Goal: Task Accomplishment & Management: Manage account settings

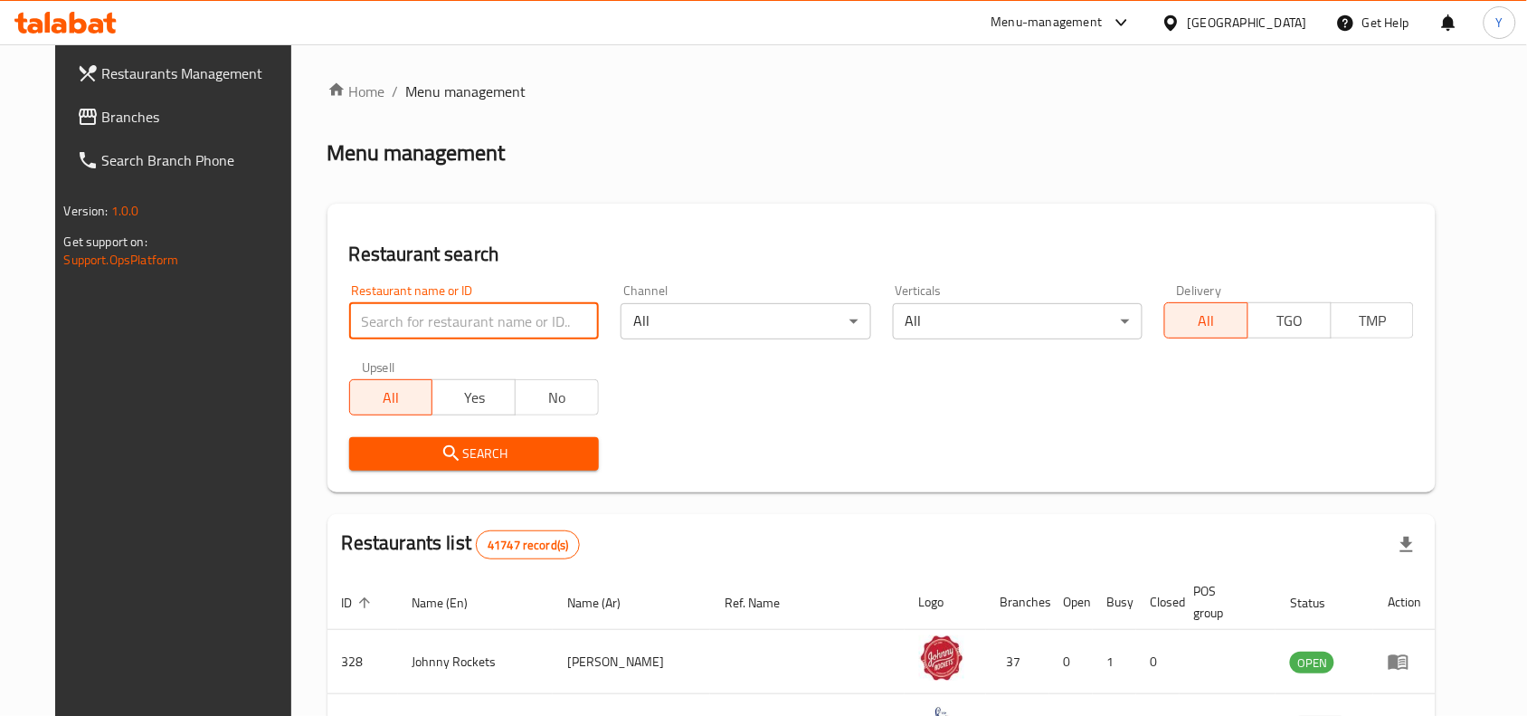
click at [441, 323] on input "search" at bounding box center [474, 321] width 250 height 36
paste input "629452"
type input "629452"
click button "Search" at bounding box center [474, 453] width 250 height 33
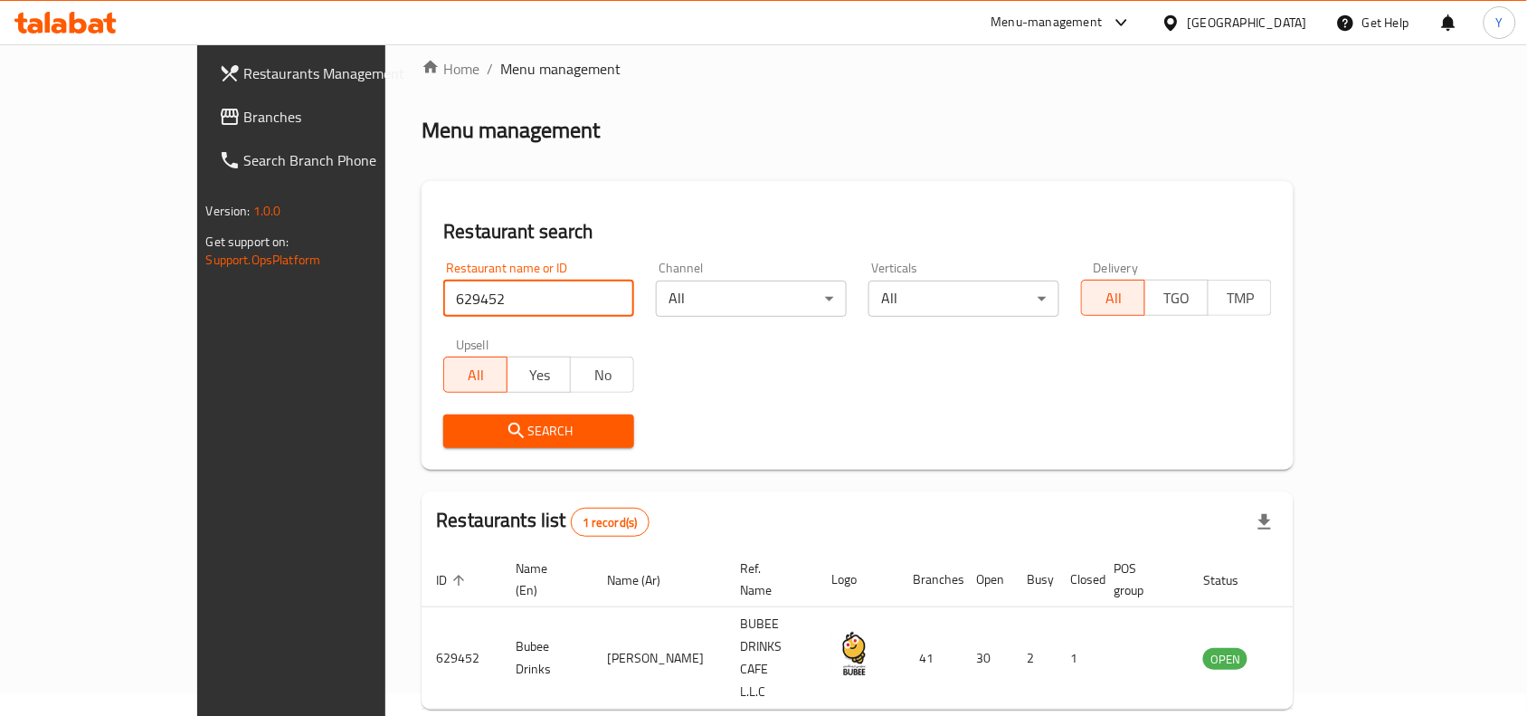
scroll to position [56, 0]
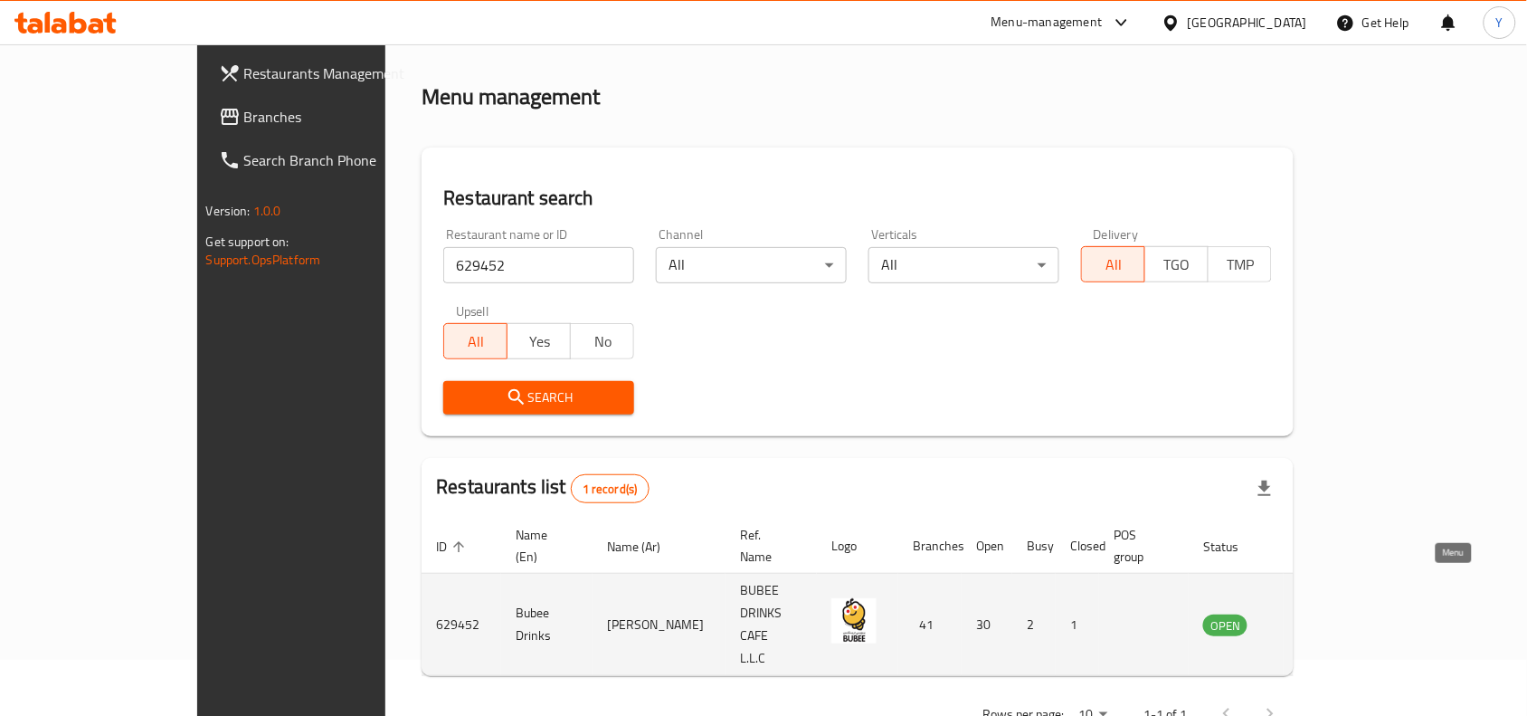
click at [1319, 618] on icon "enhanced table" at bounding box center [1309, 625] width 20 height 15
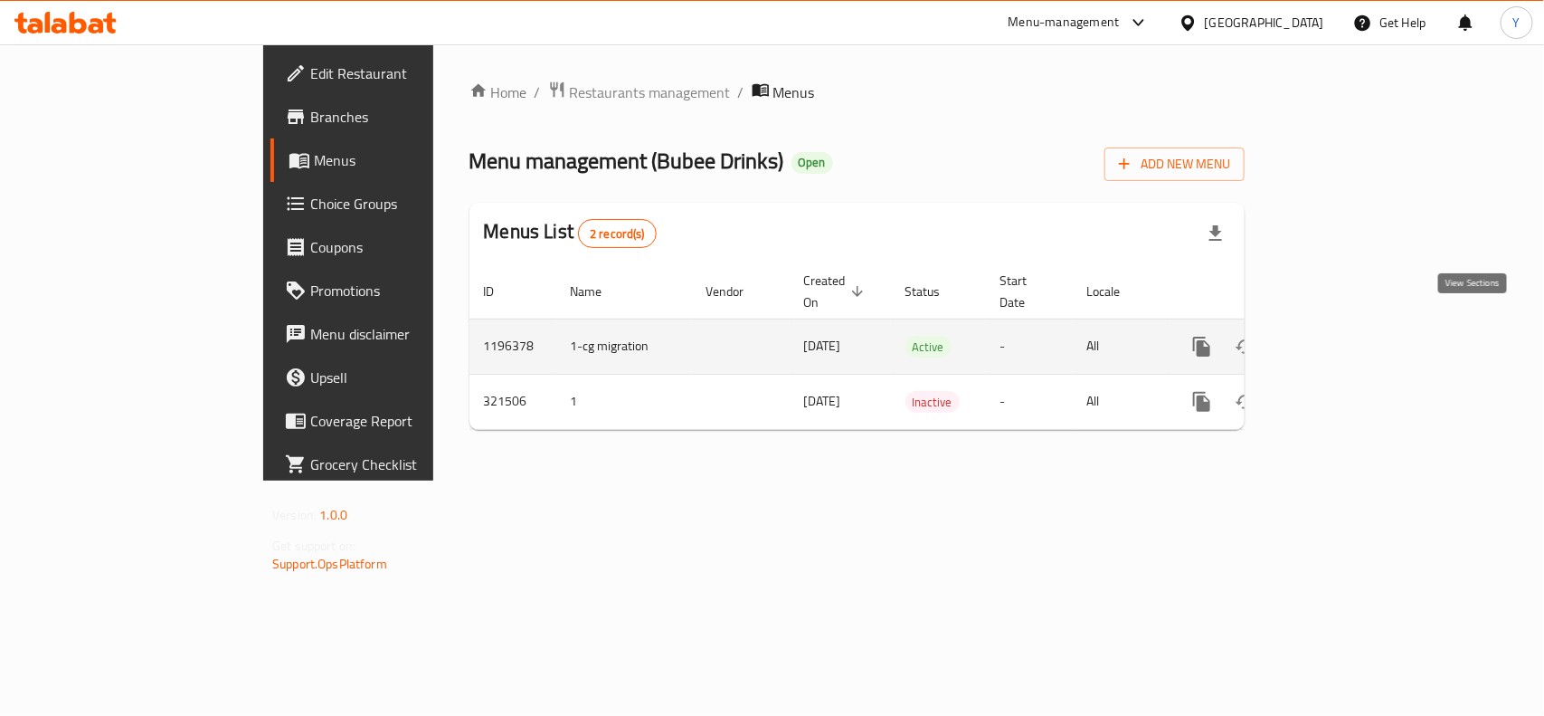
click at [1341, 338] on icon "enhanced table" at bounding box center [1332, 346] width 16 height 16
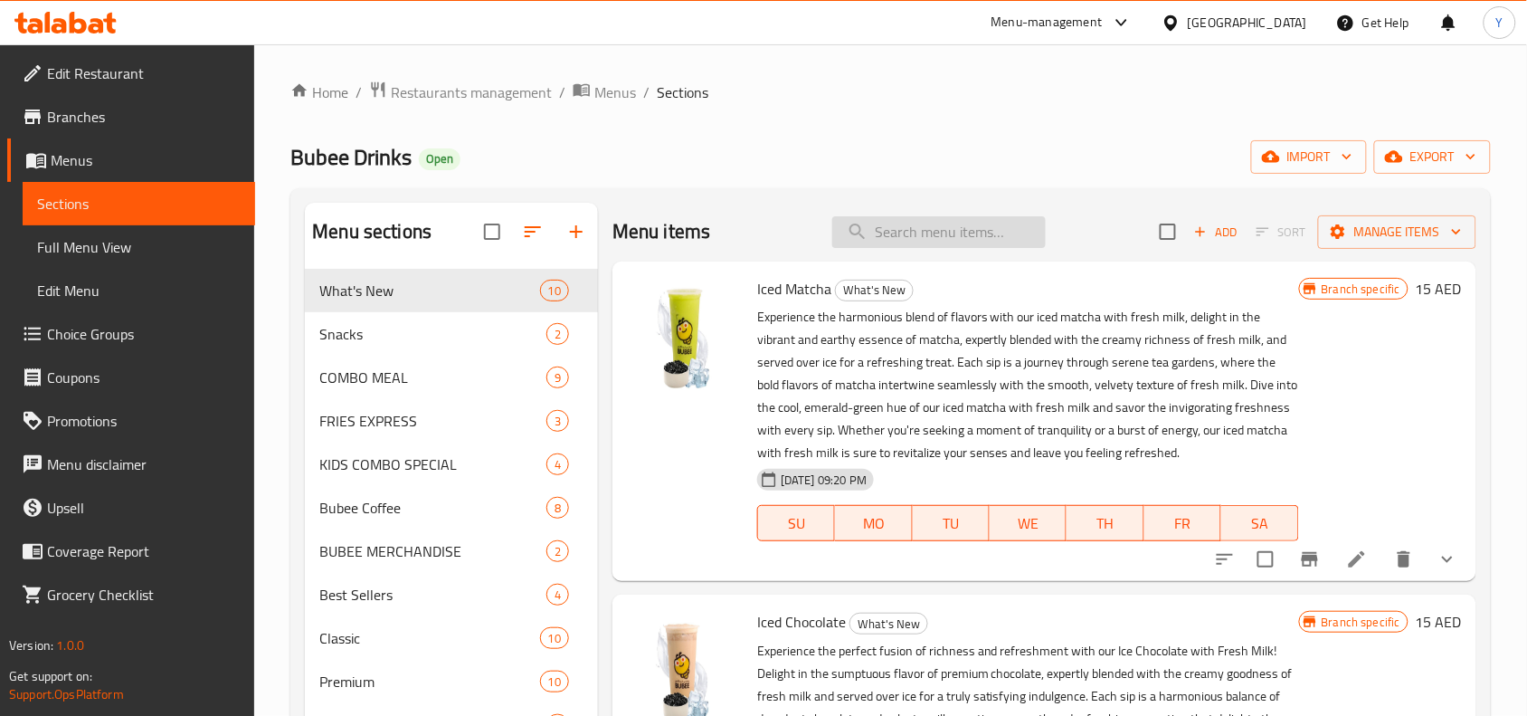
click at [905, 245] on input "search" at bounding box center [938, 232] width 213 height 32
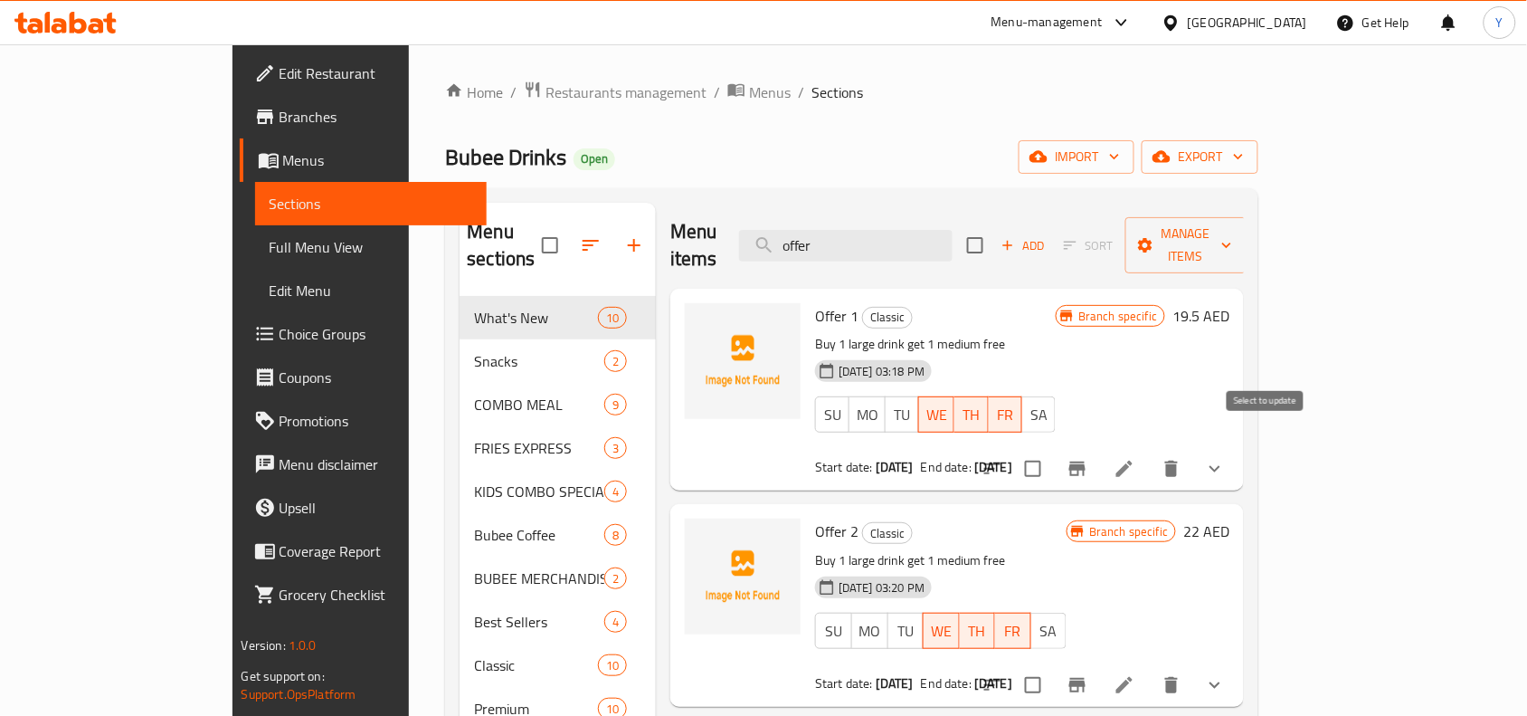
type input "offer"
click at [1086, 461] on icon "Branch-specific-item" at bounding box center [1077, 468] width 16 height 14
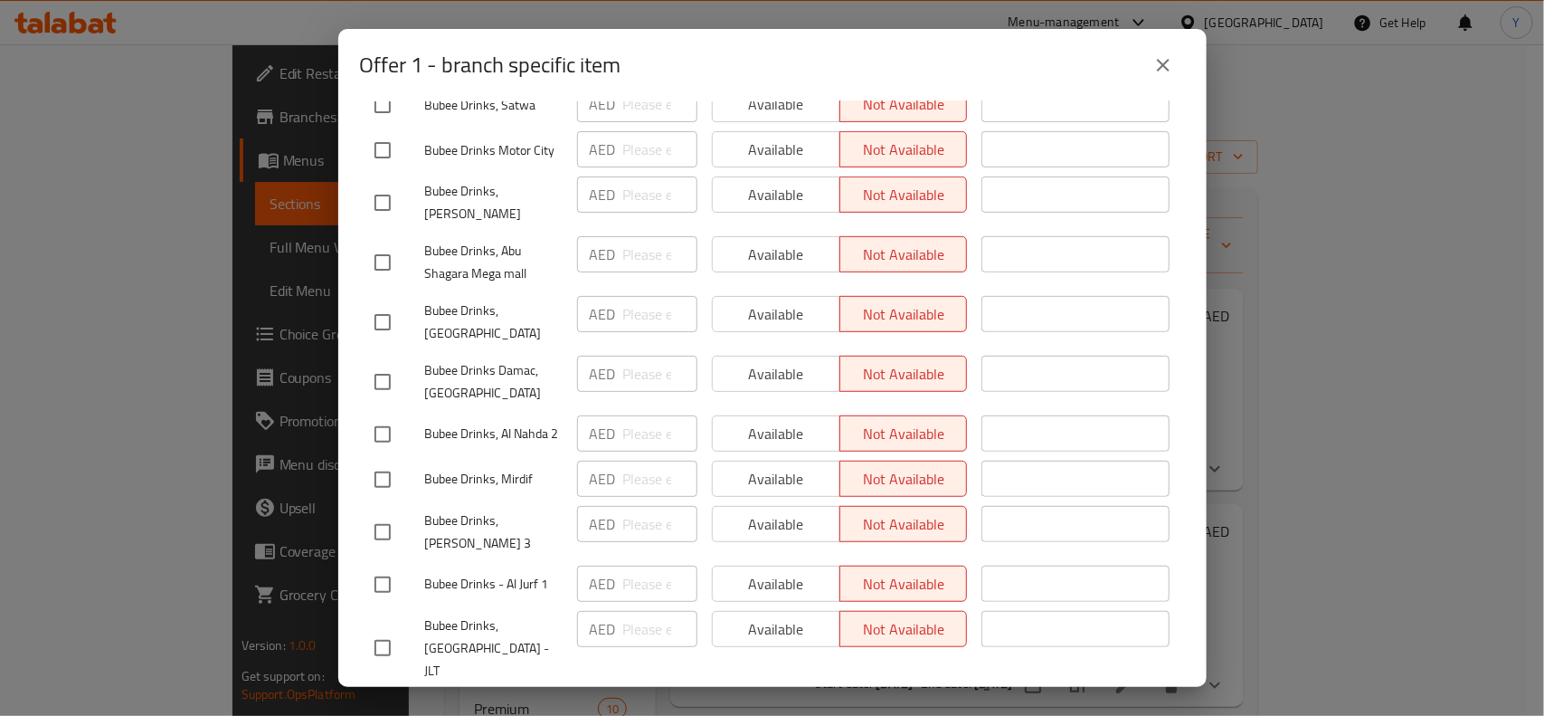
scroll to position [166, 0]
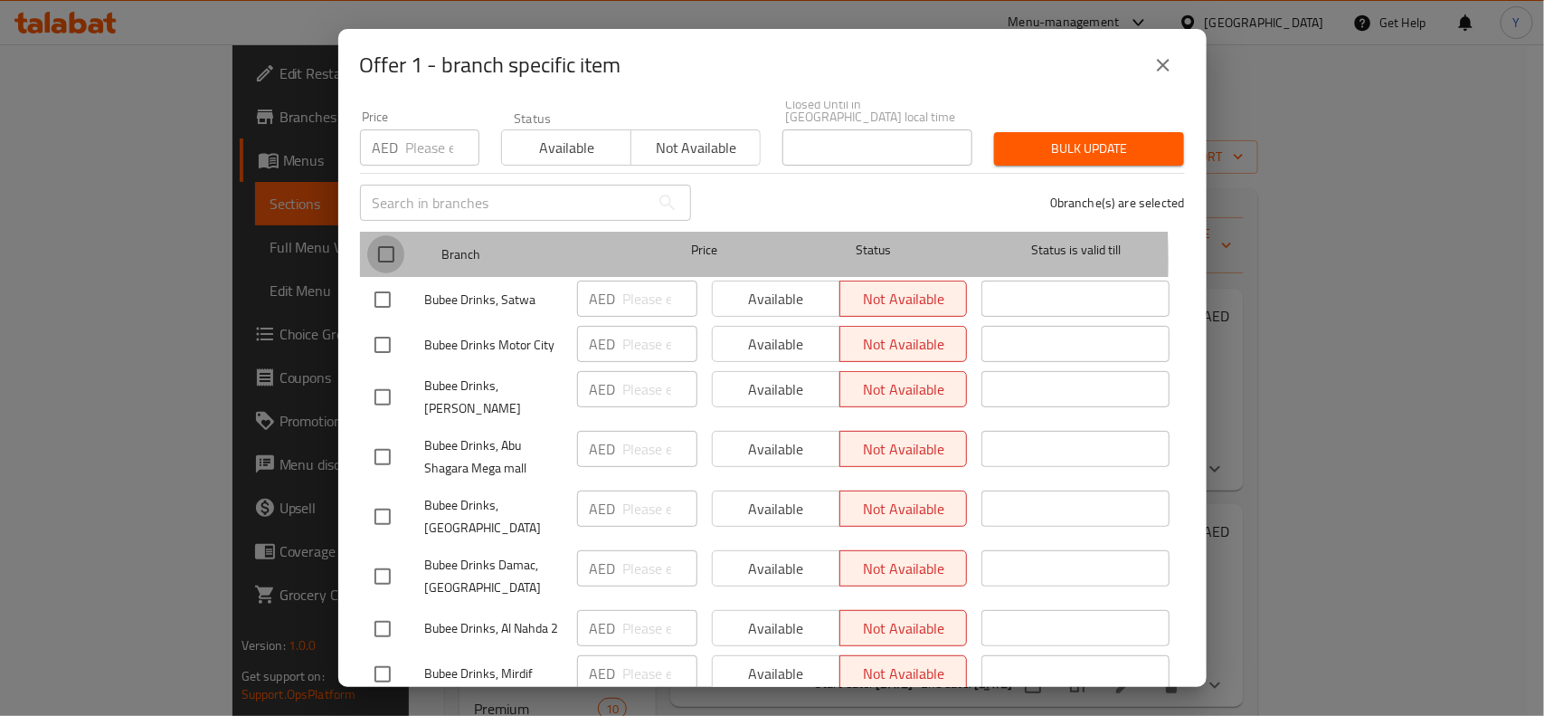
click at [387, 261] on input "checkbox" at bounding box center [386, 254] width 38 height 38
checkbox input "true"
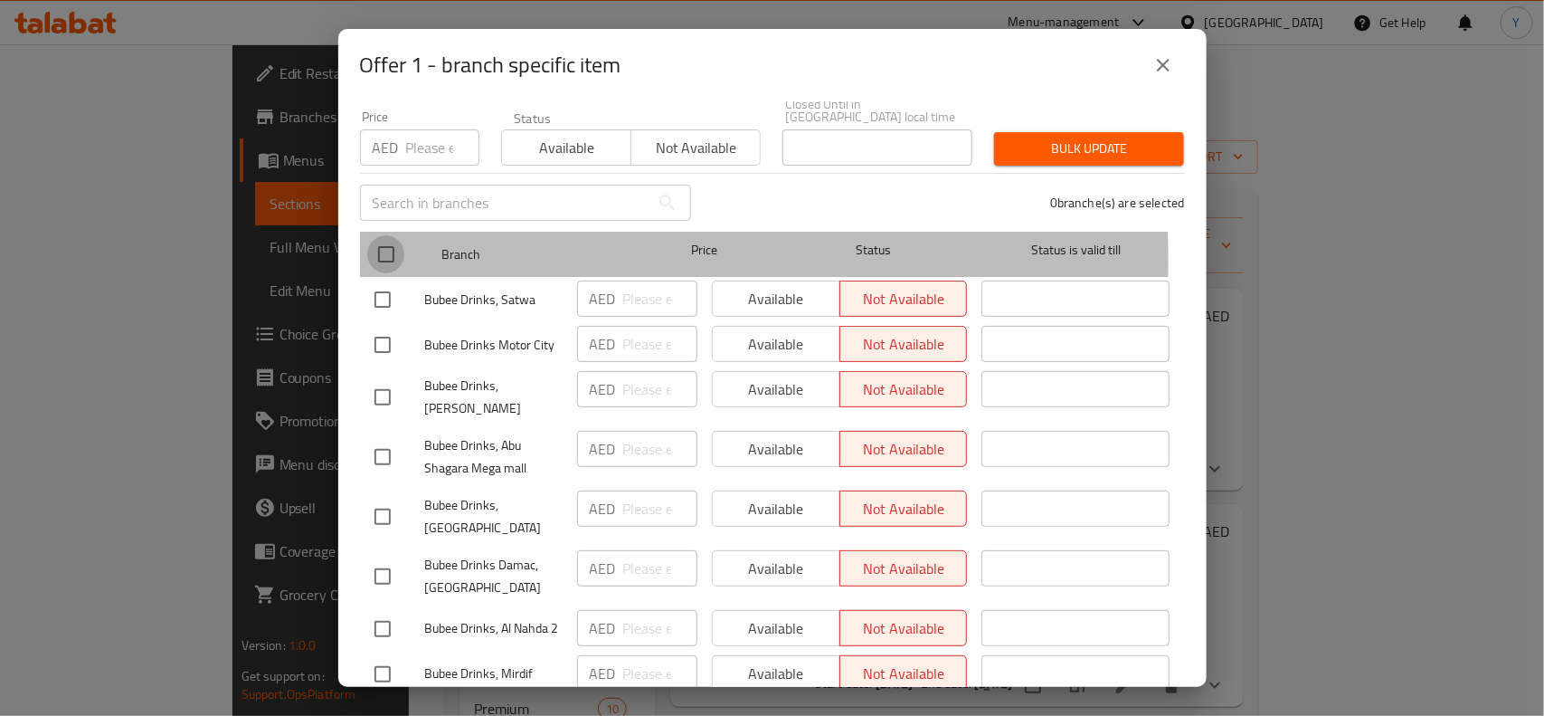
checkbox input "true"
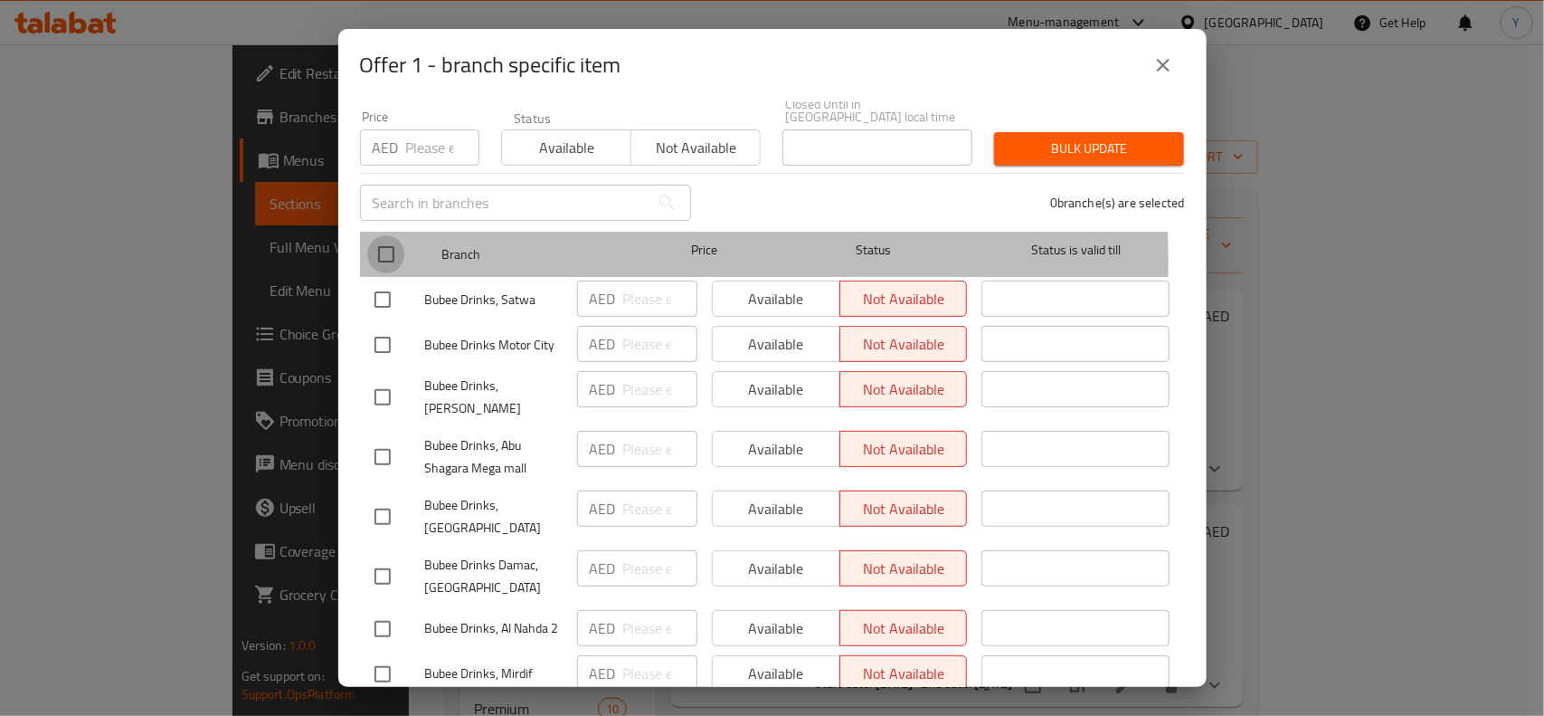
checkbox input "true"
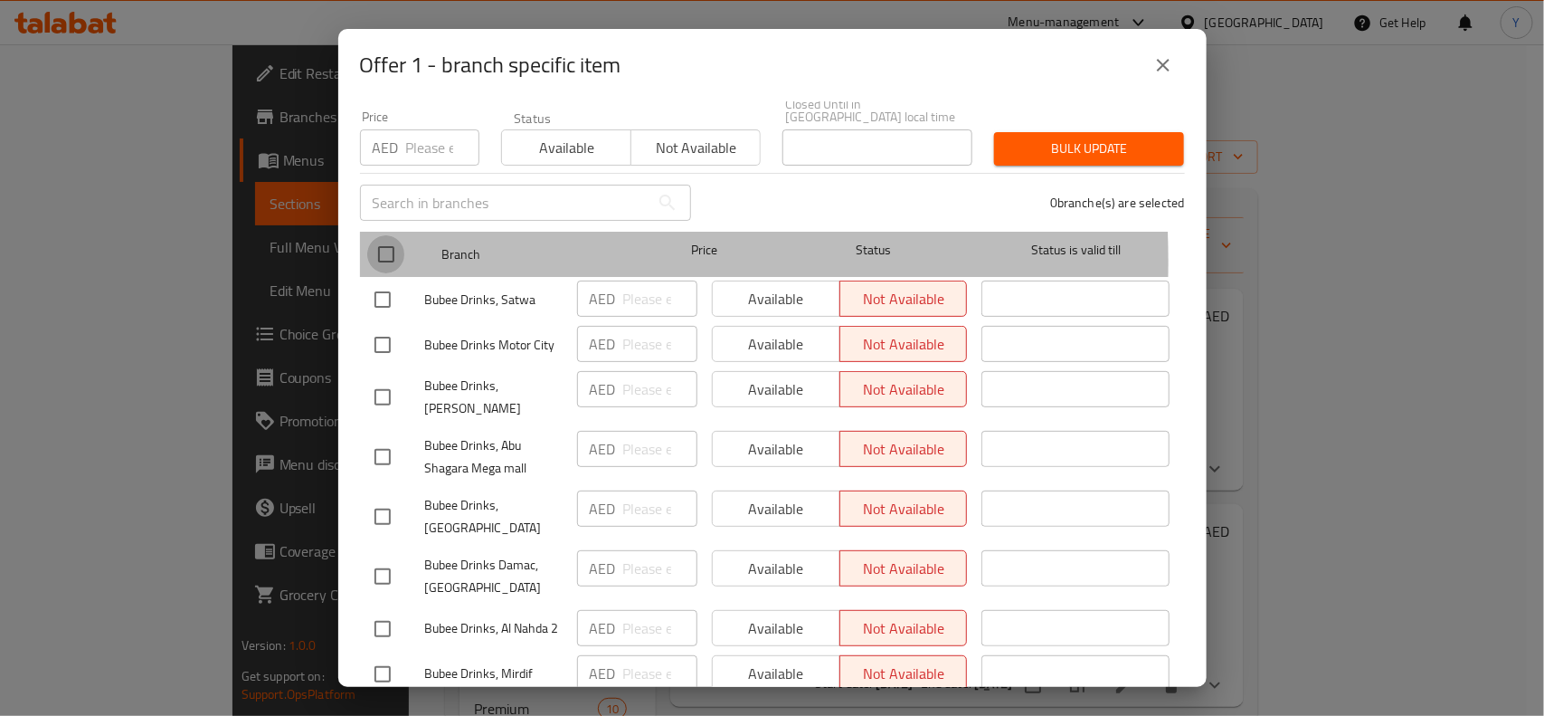
checkbox input "true"
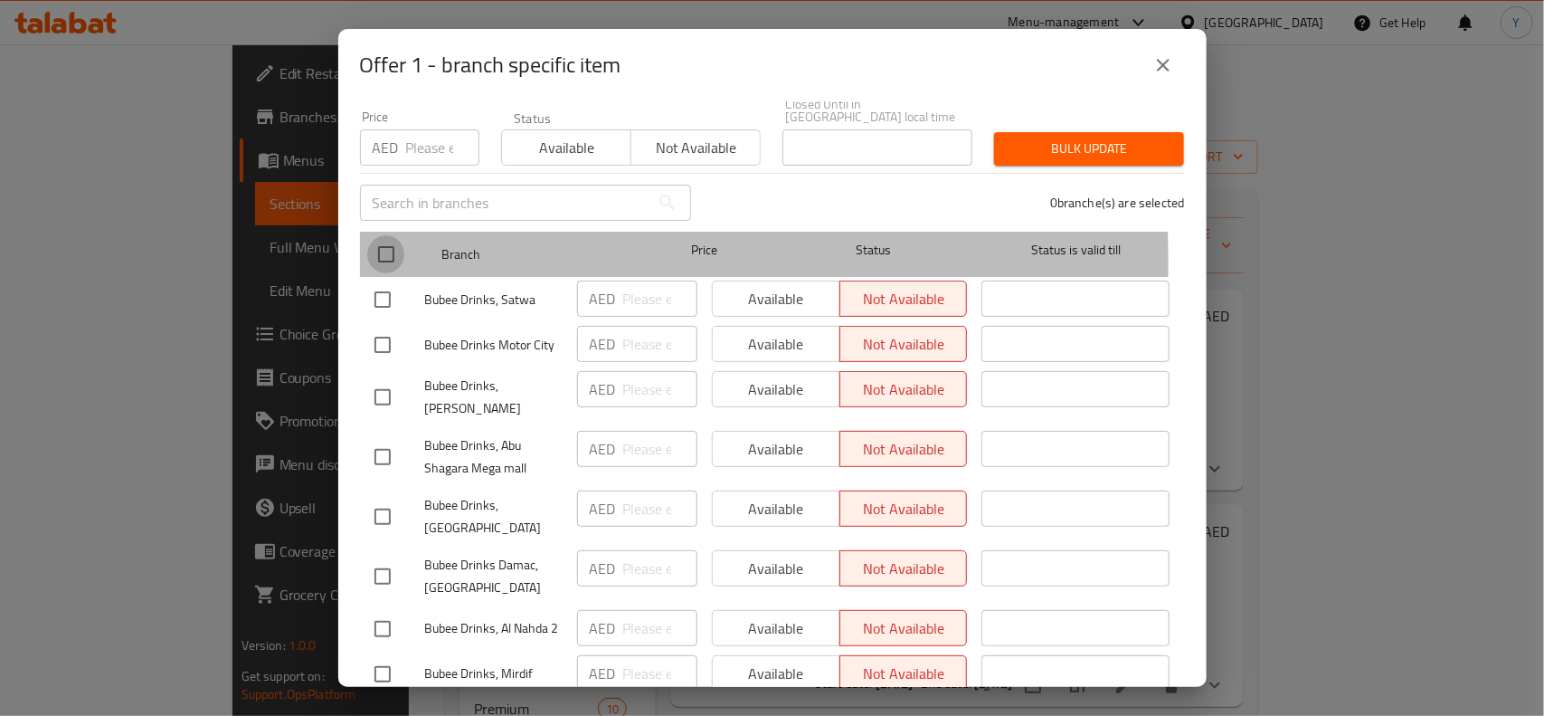
checkbox input "true"
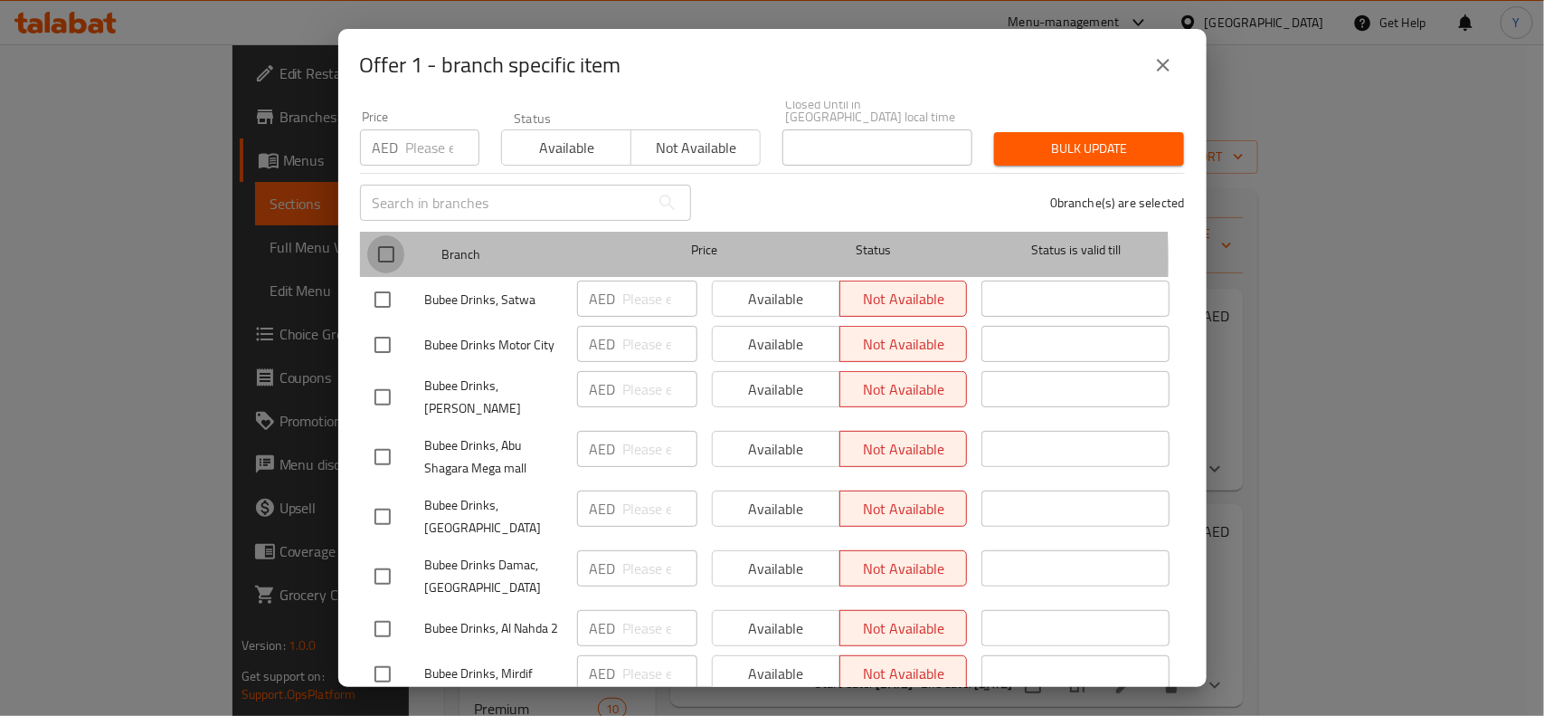
checkbox input "true"
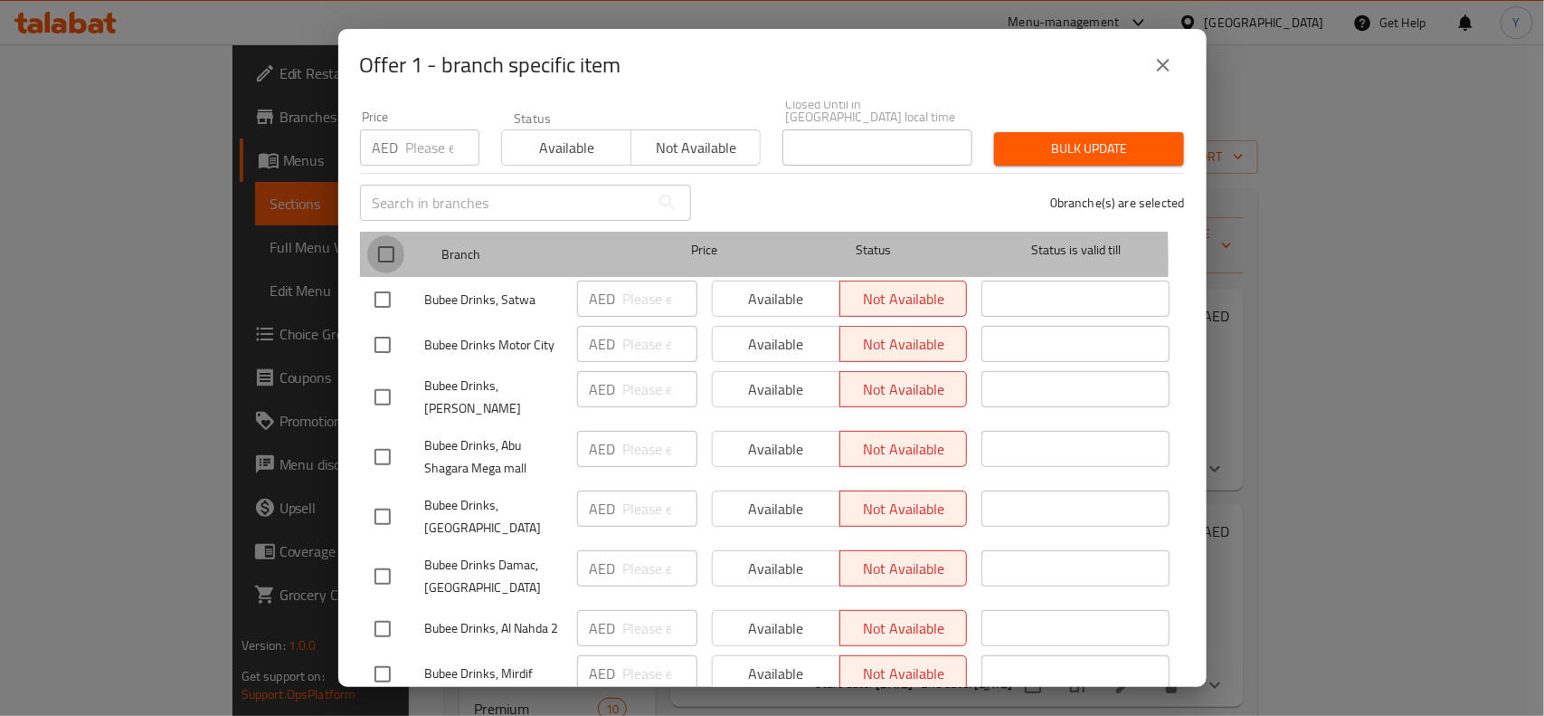
checkbox input "true"
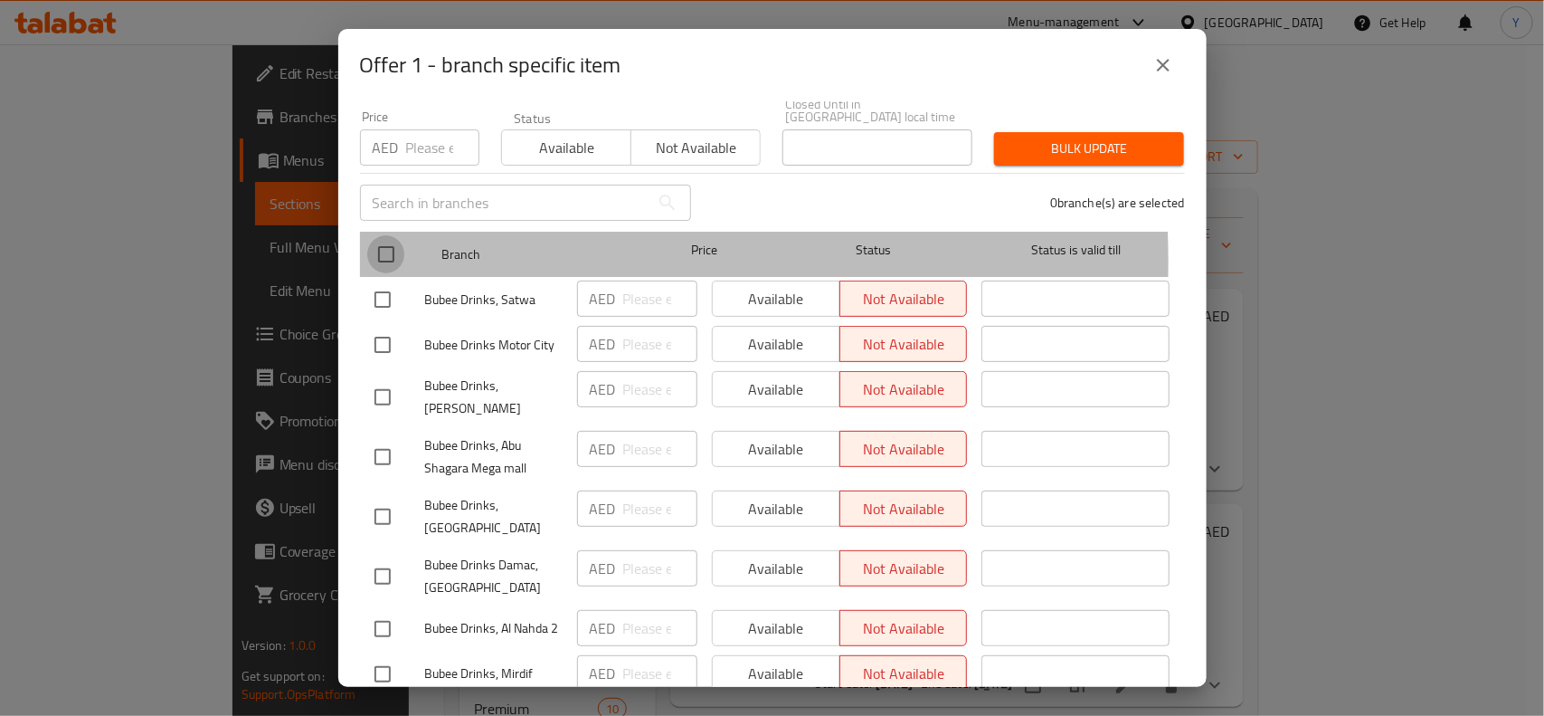
checkbox input "true"
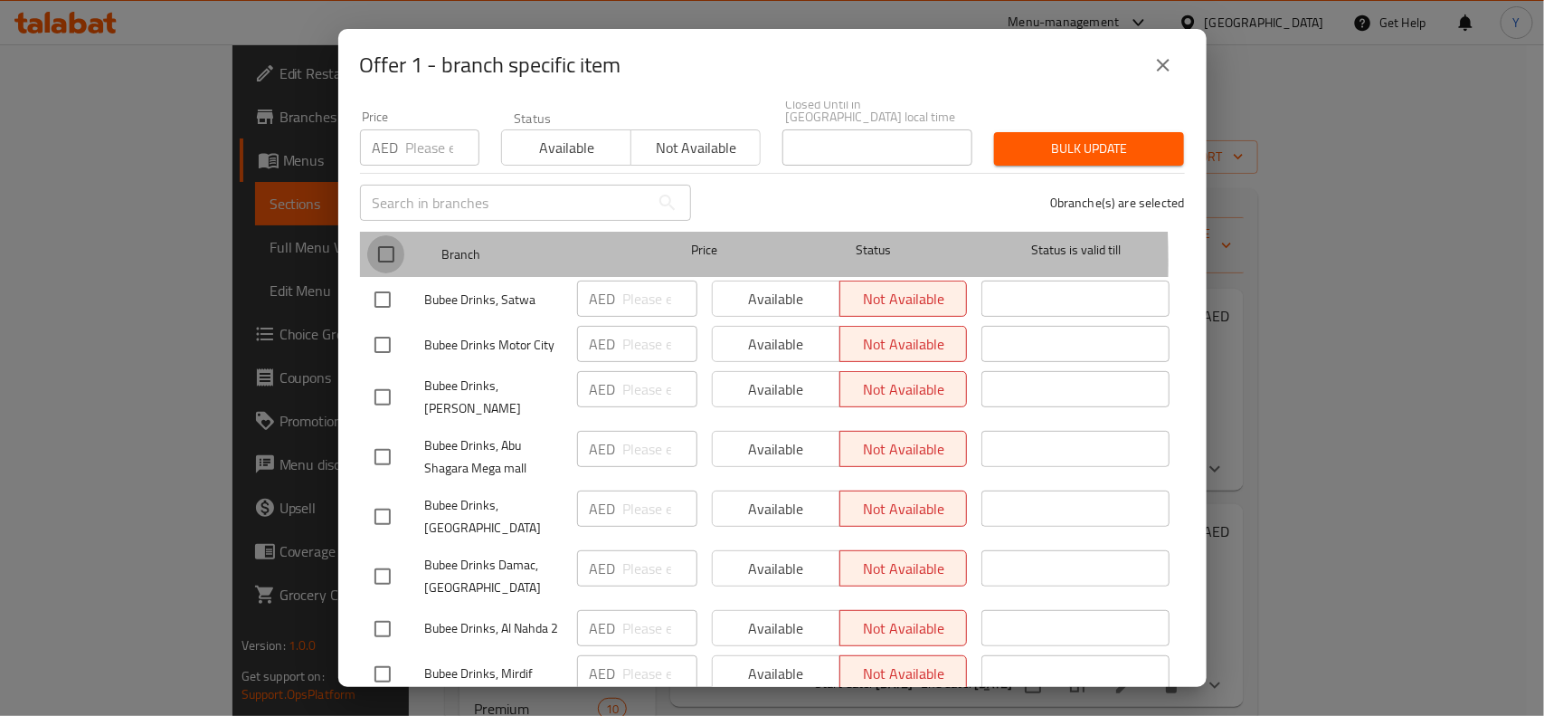
checkbox input "true"
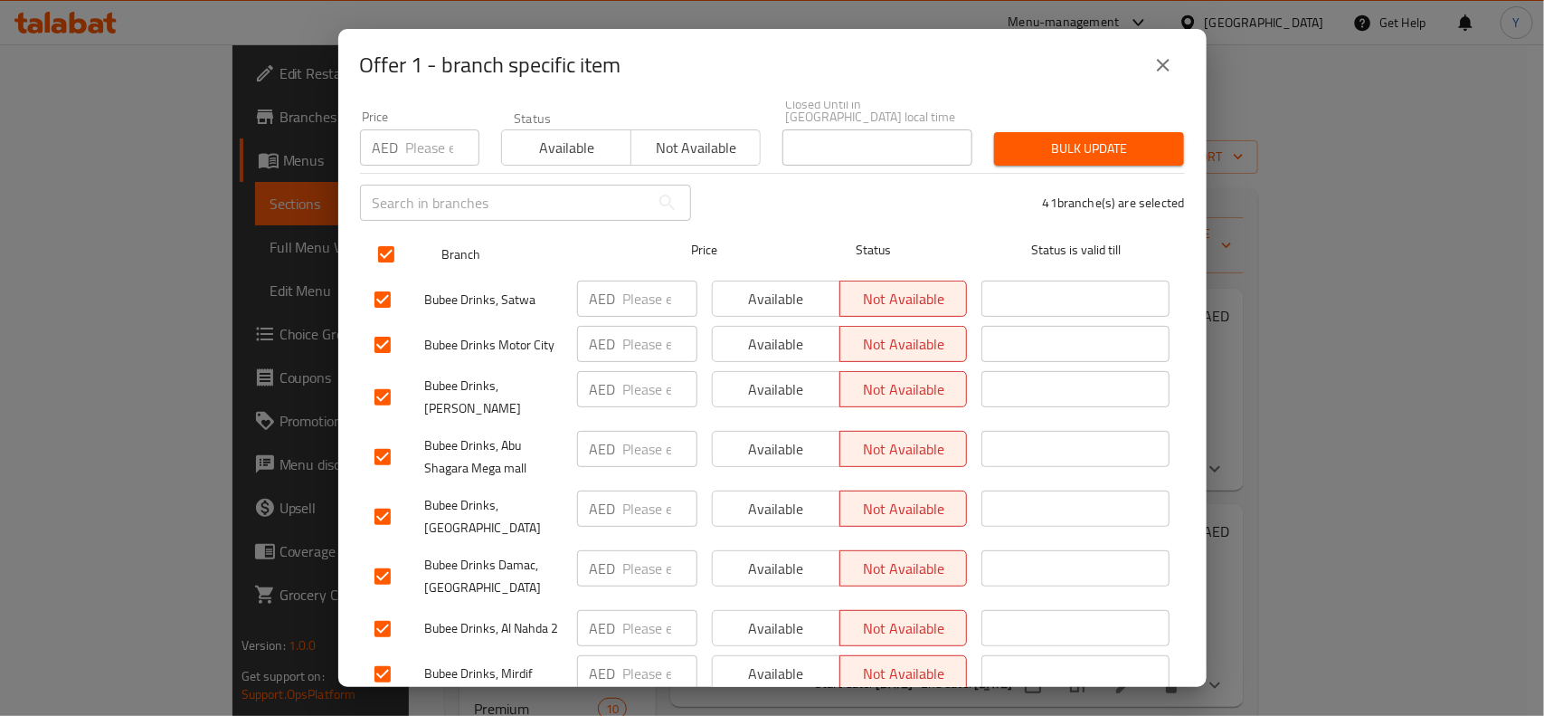
click at [389, 255] on input "checkbox" at bounding box center [386, 254] width 38 height 38
checkbox input "false"
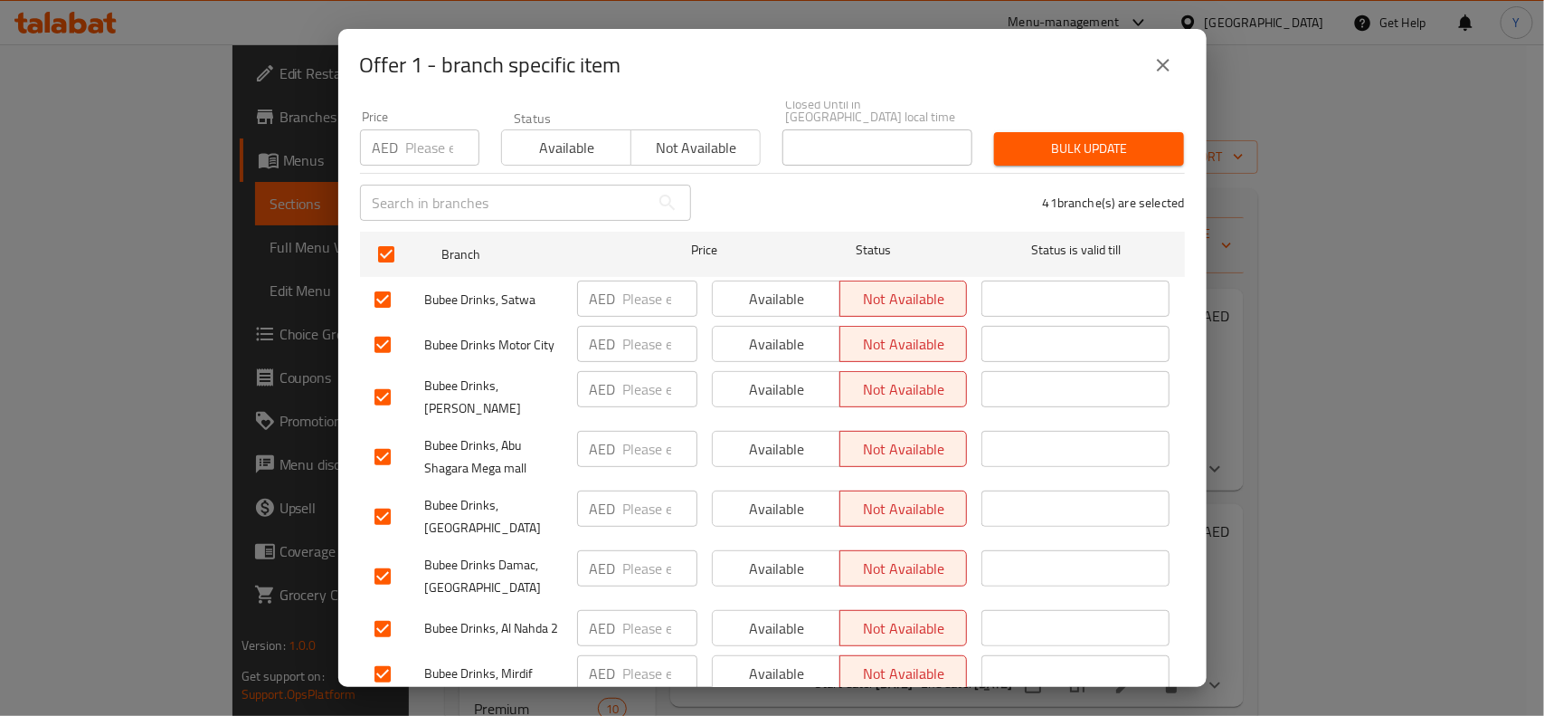
checkbox input "false"
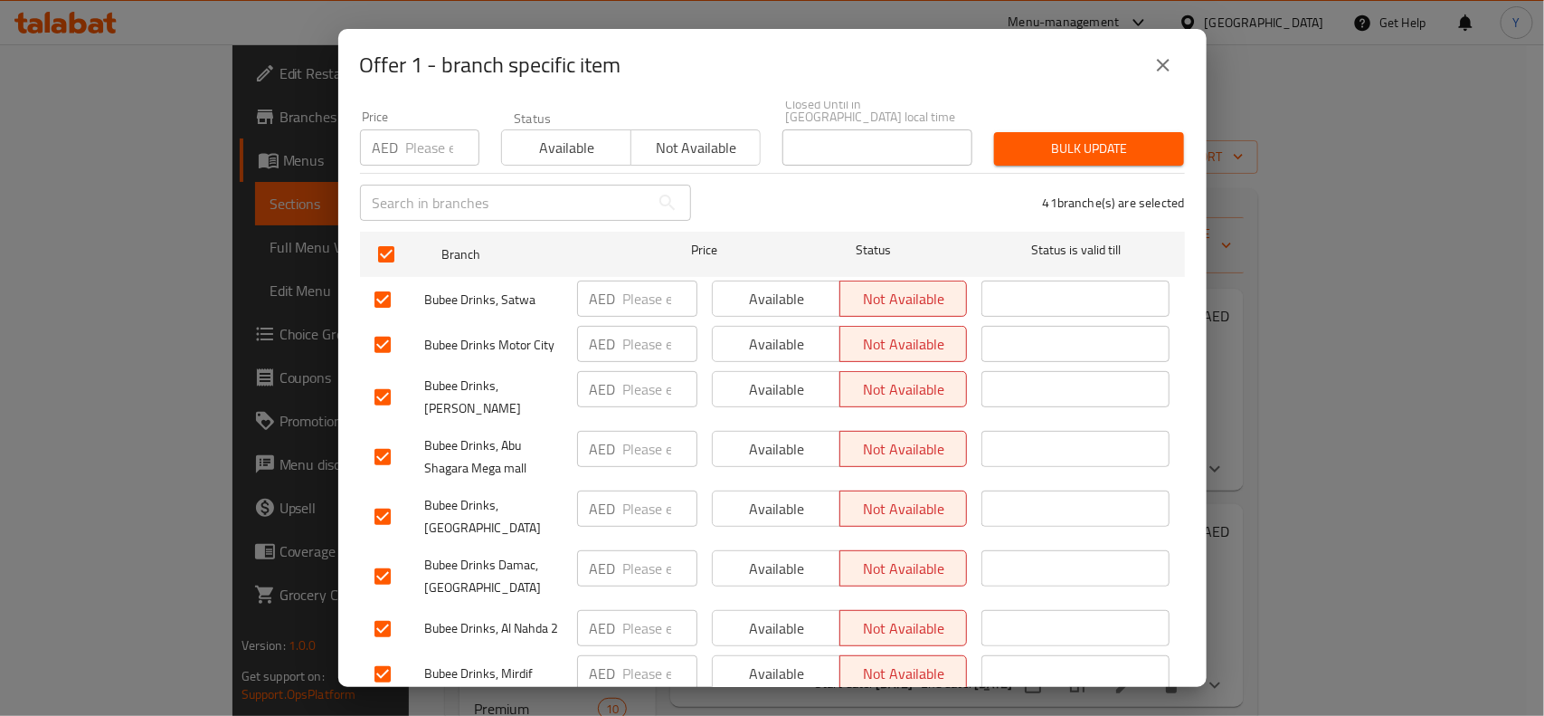
checkbox input "false"
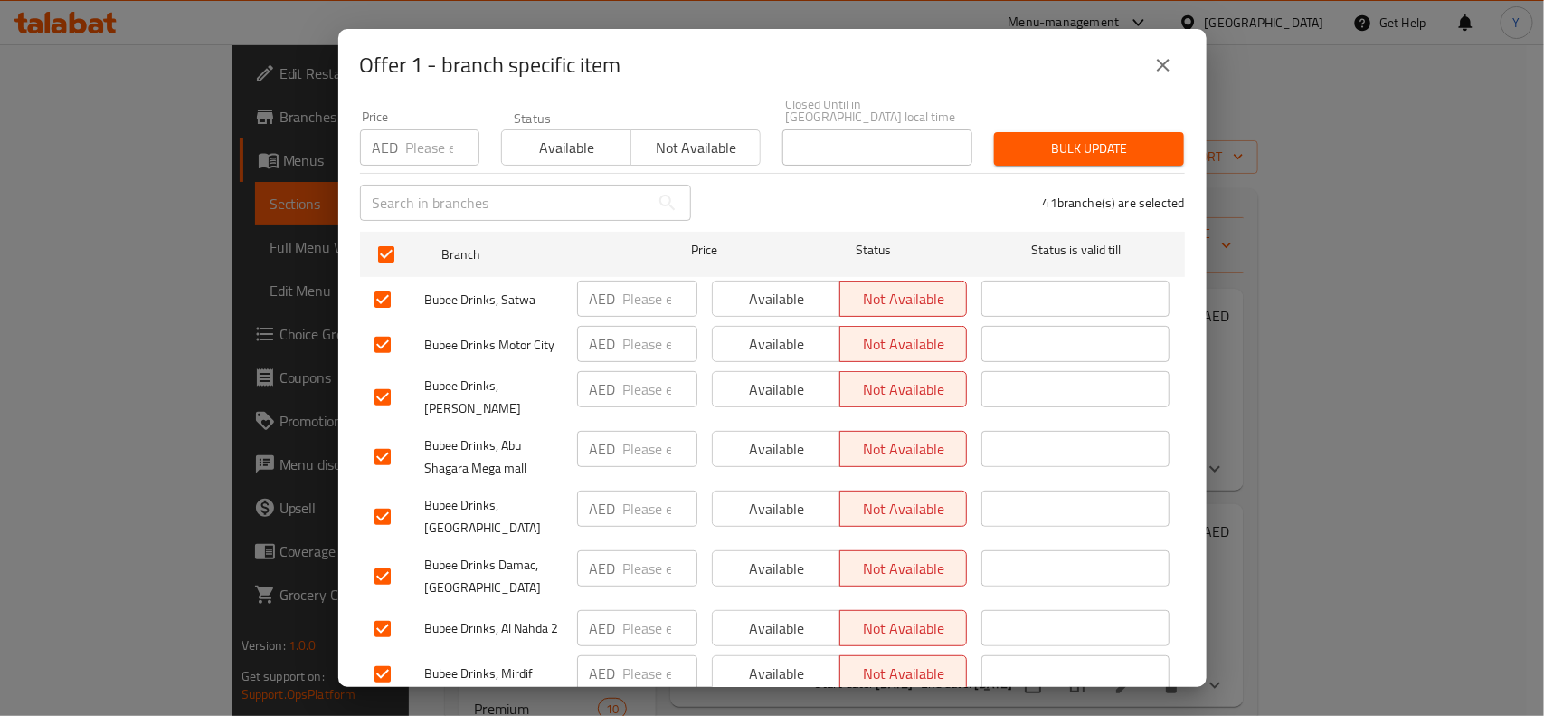
checkbox input "false"
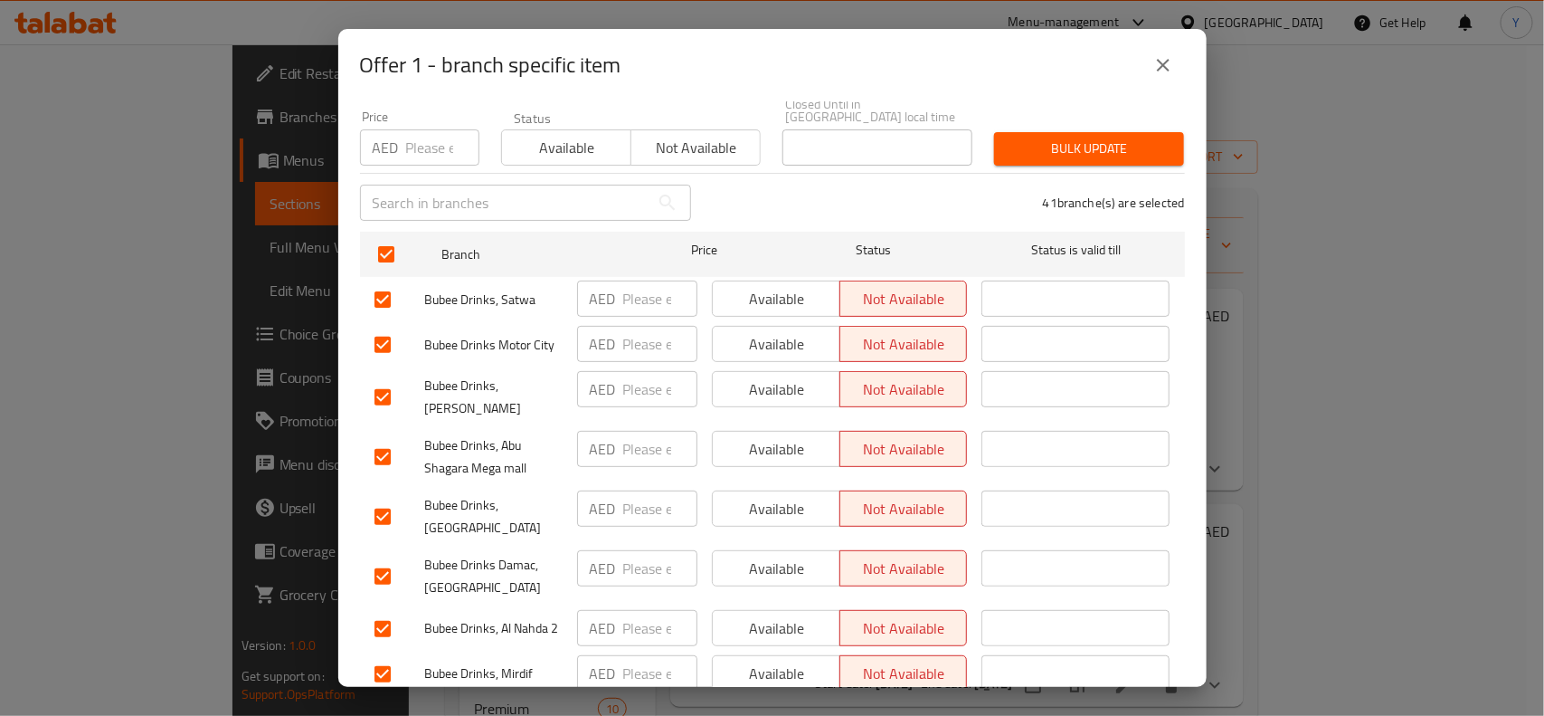
checkbox input "false"
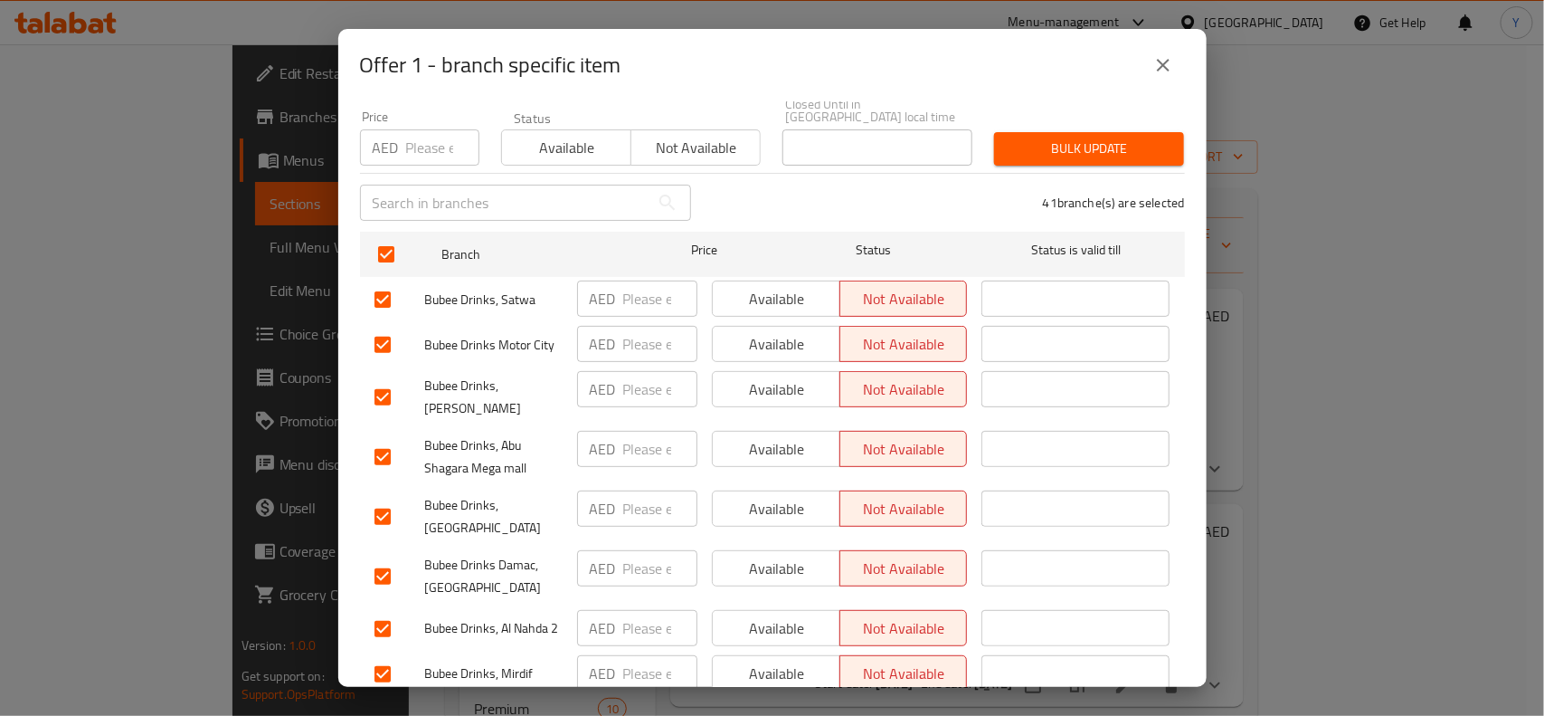
checkbox input "false"
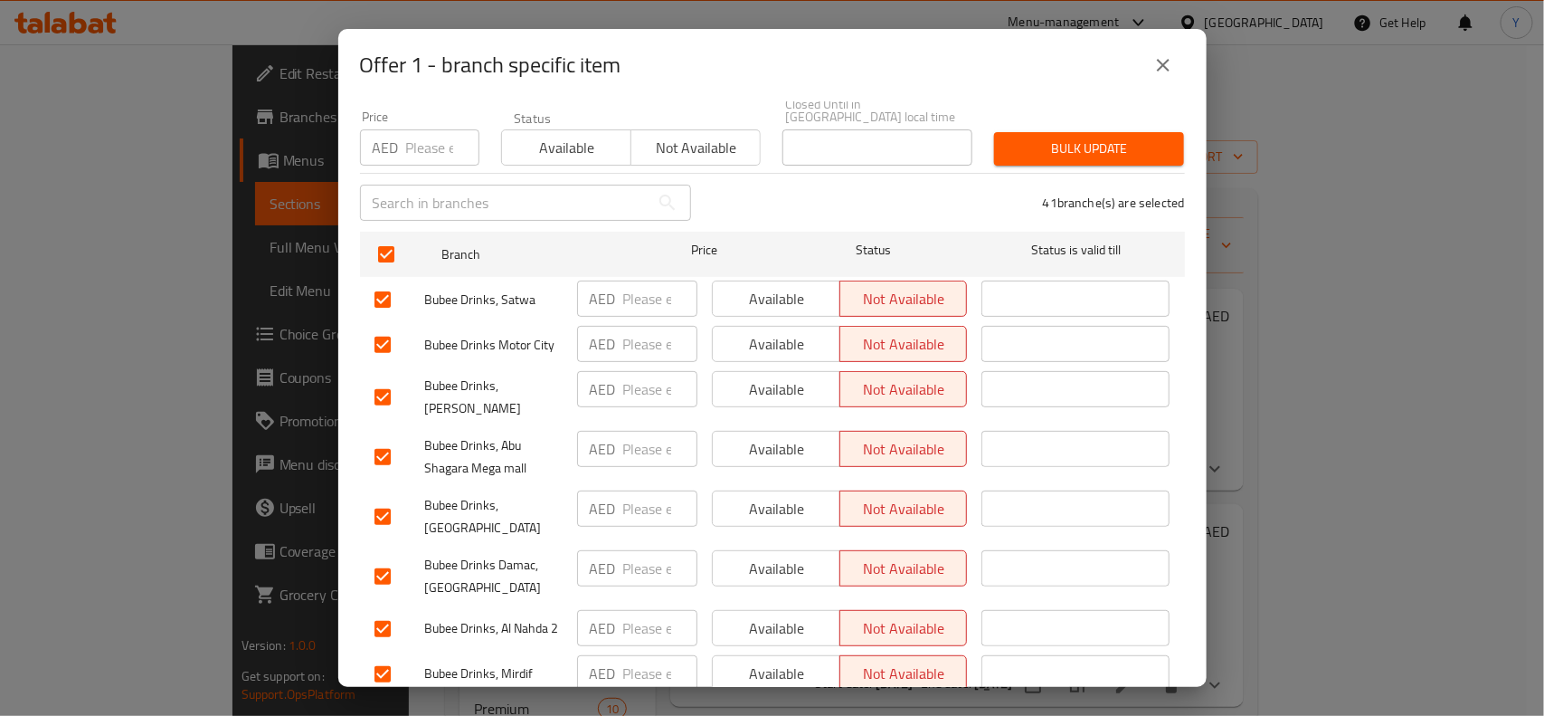
checkbox input "false"
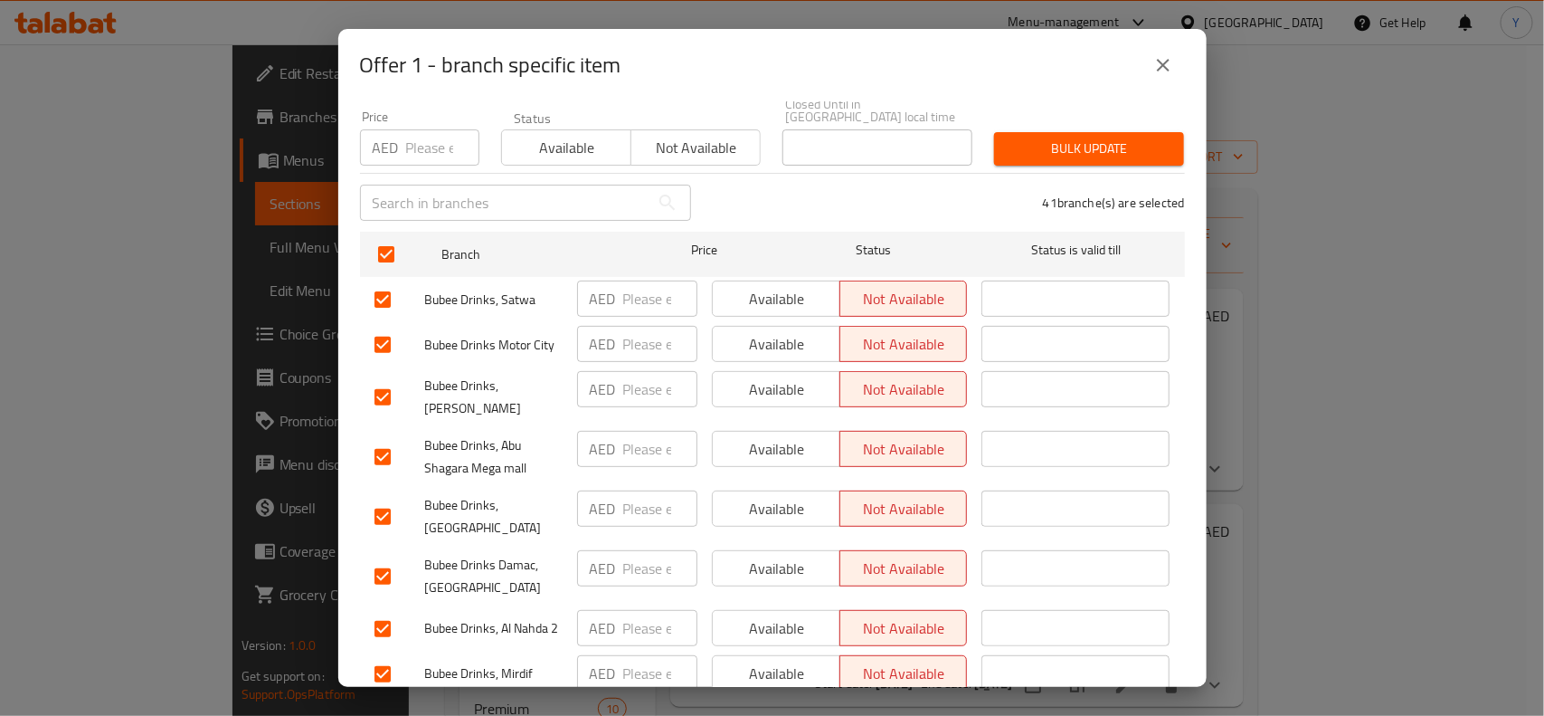
checkbox input "false"
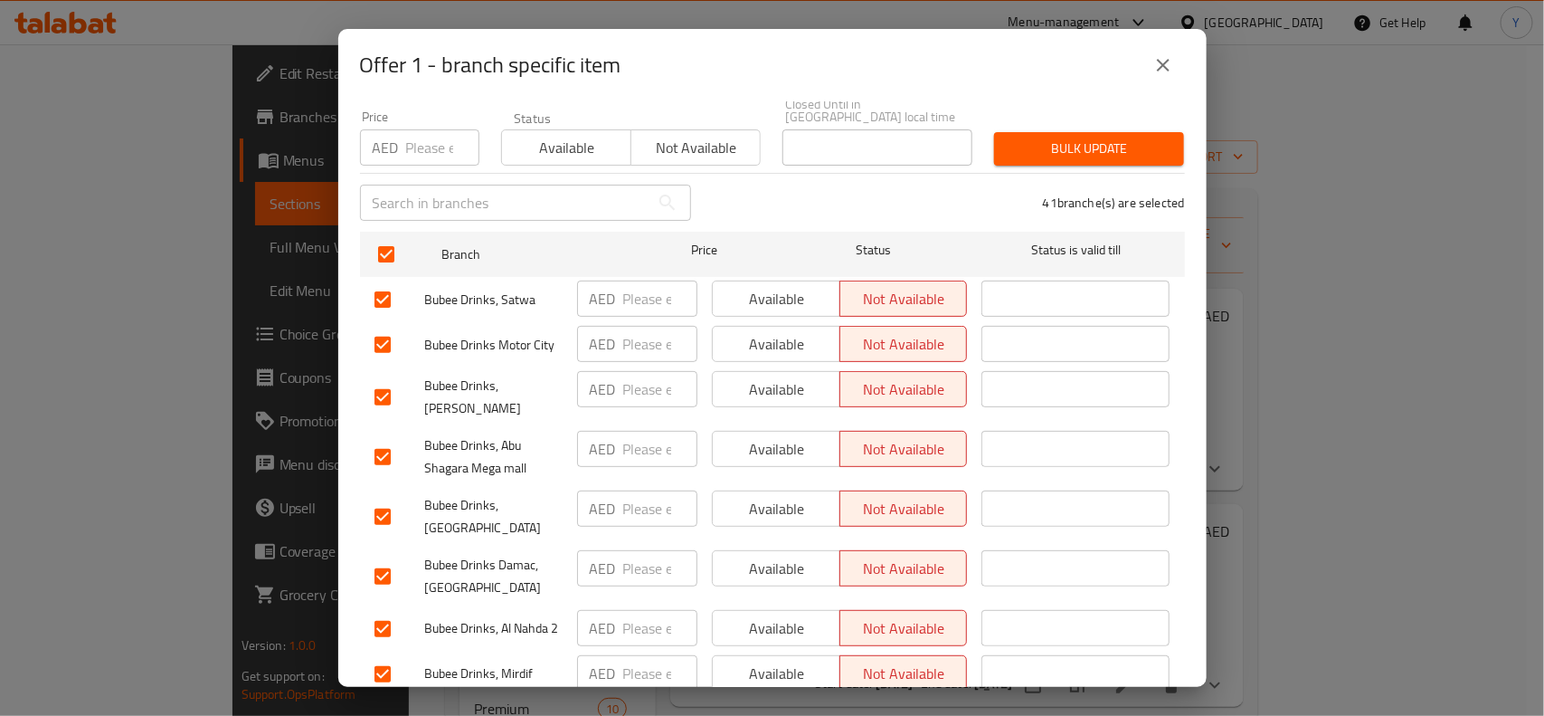
checkbox input "false"
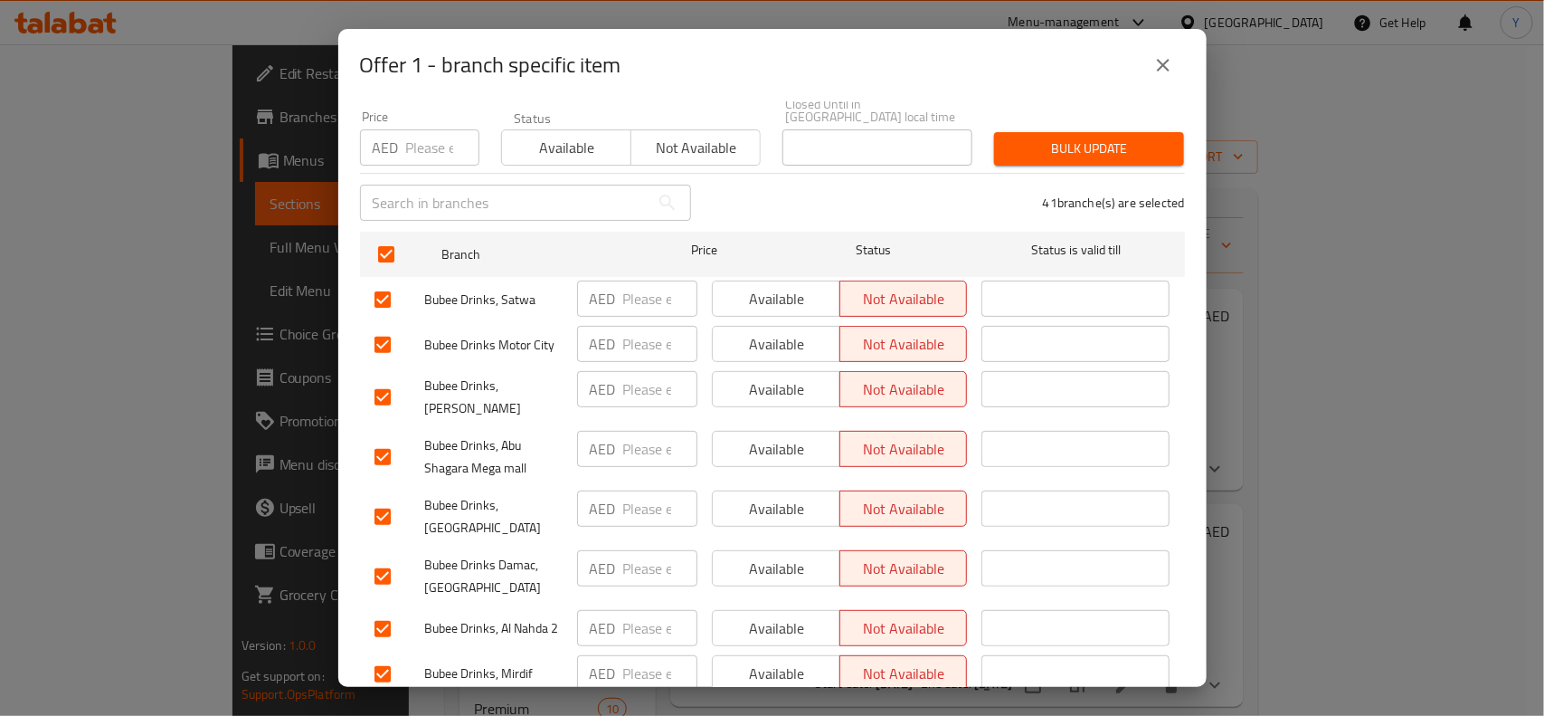
checkbox input "false"
click at [381, 297] on input "checkbox" at bounding box center [383, 299] width 38 height 38
checkbox input "true"
click at [378, 339] on input "checkbox" at bounding box center [383, 345] width 38 height 38
checkbox input "true"
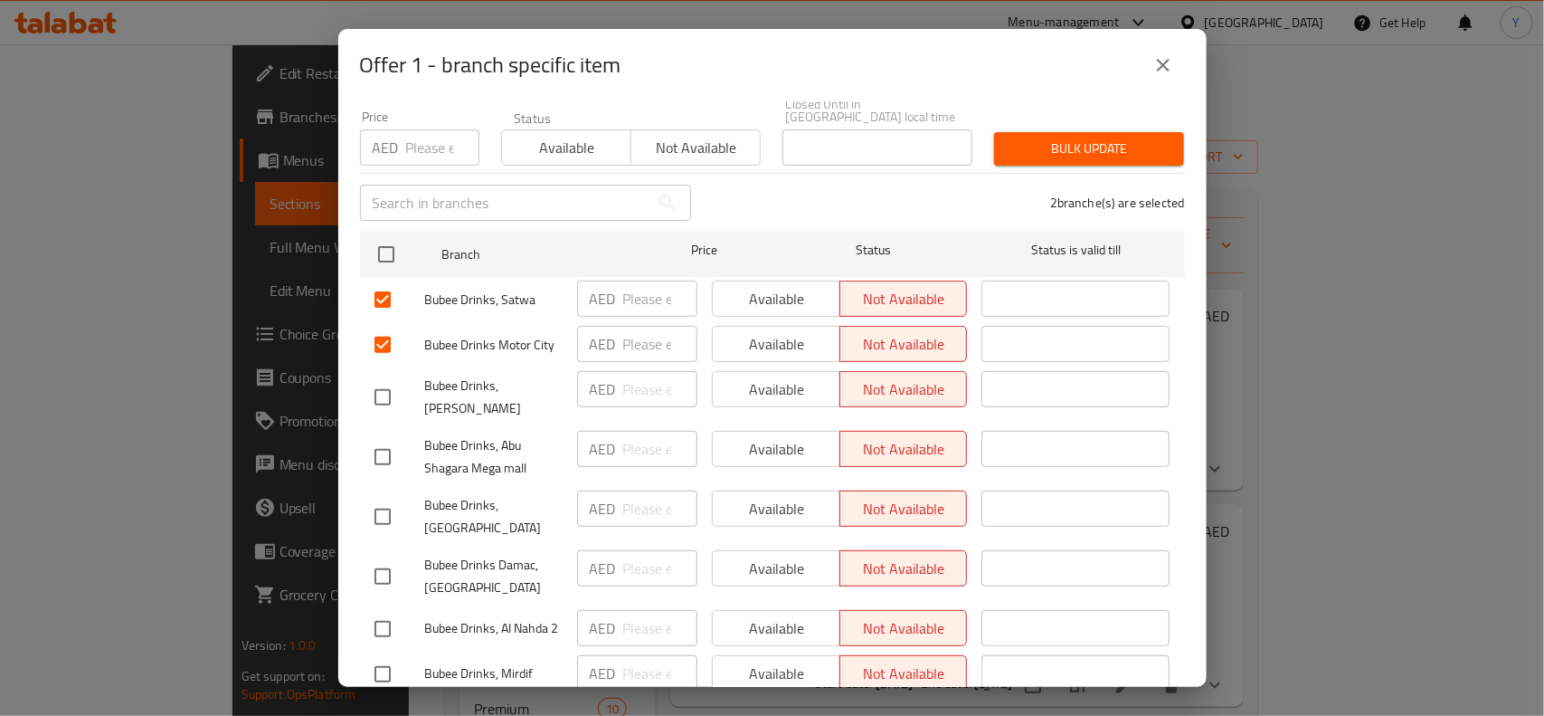
click at [378, 394] on input "checkbox" at bounding box center [383, 397] width 38 height 38
checkbox input "true"
click at [376, 458] on input "checkbox" at bounding box center [383, 457] width 38 height 38
checkbox input "true"
drag, startPoint x: 384, startPoint y: 511, endPoint x: 365, endPoint y: 545, distance: 39.7
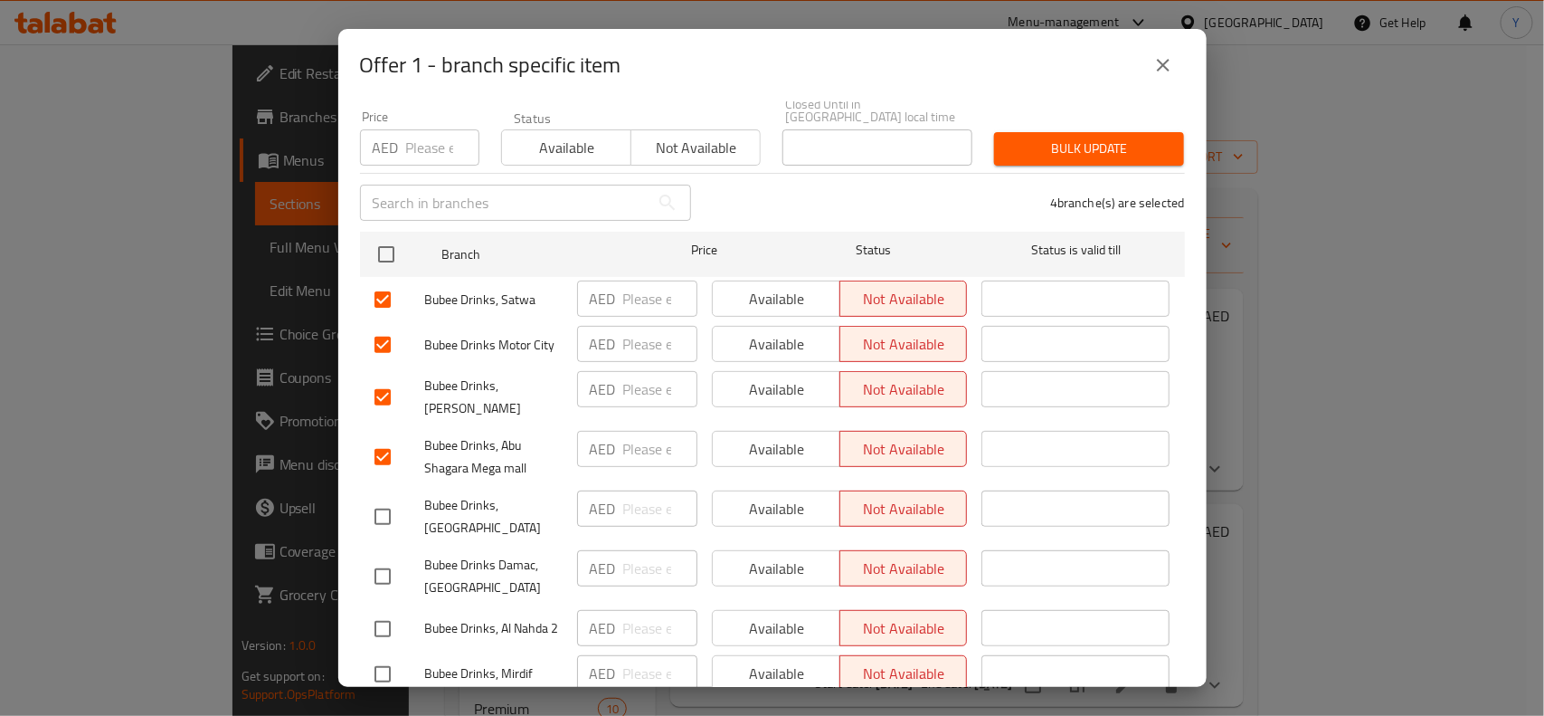
click at [383, 512] on input "checkbox" at bounding box center [383, 517] width 38 height 38
checkbox input "true"
click at [380, 579] on input "checkbox" at bounding box center [383, 576] width 38 height 38
checkbox input "true"
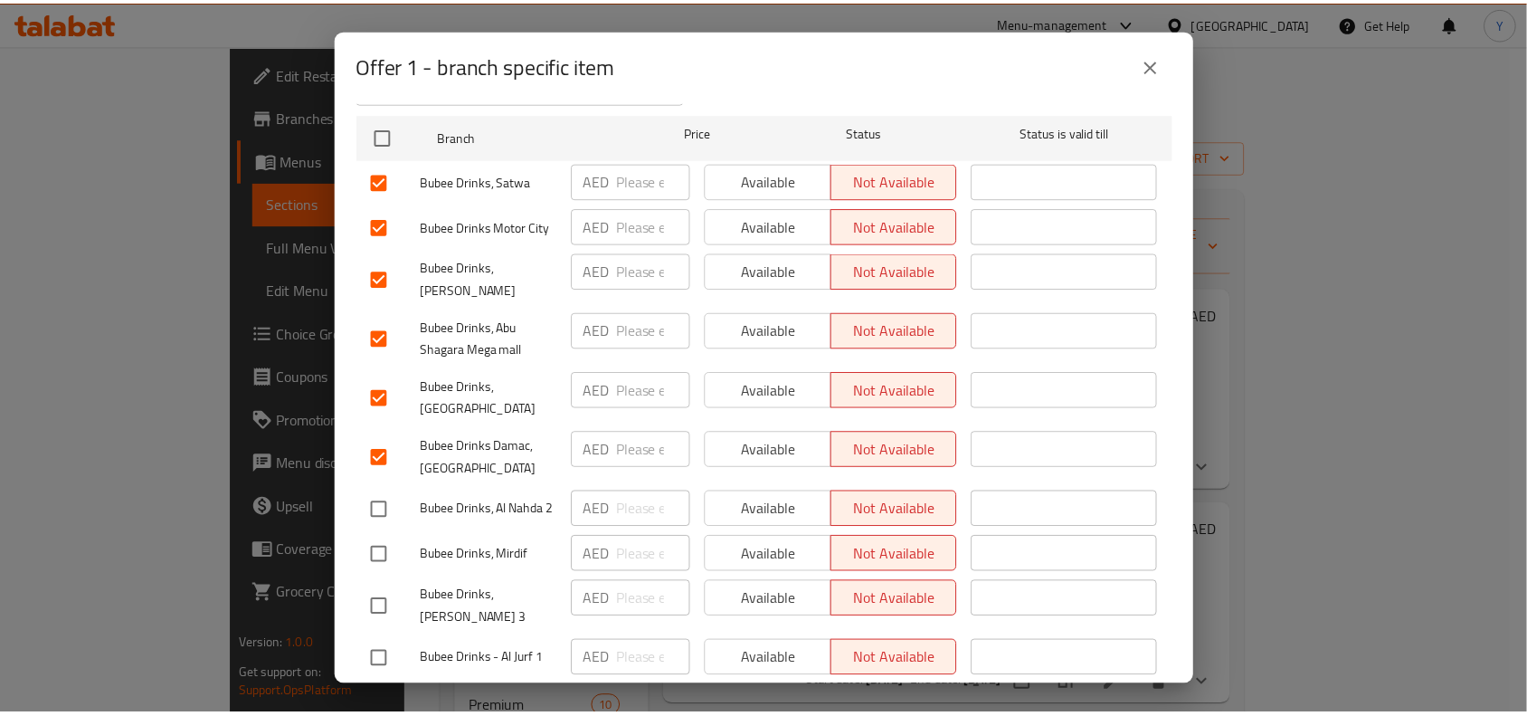
scroll to position [392, 0]
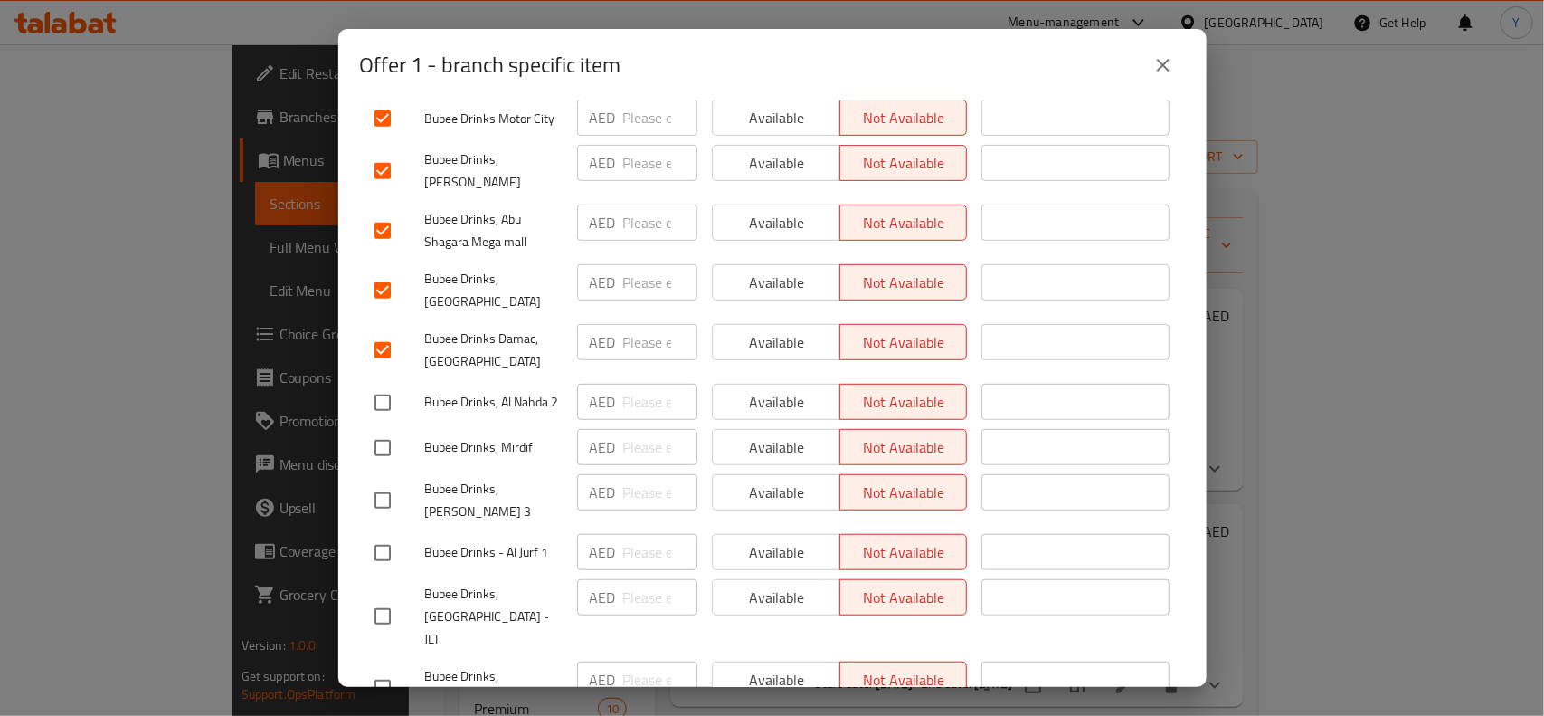
click at [382, 409] on input "checkbox" at bounding box center [383, 403] width 38 height 38
checkbox input "true"
click at [389, 467] on input "checkbox" at bounding box center [383, 448] width 38 height 38
click at [382, 463] on input "checkbox" at bounding box center [383, 448] width 38 height 38
checkbox input "false"
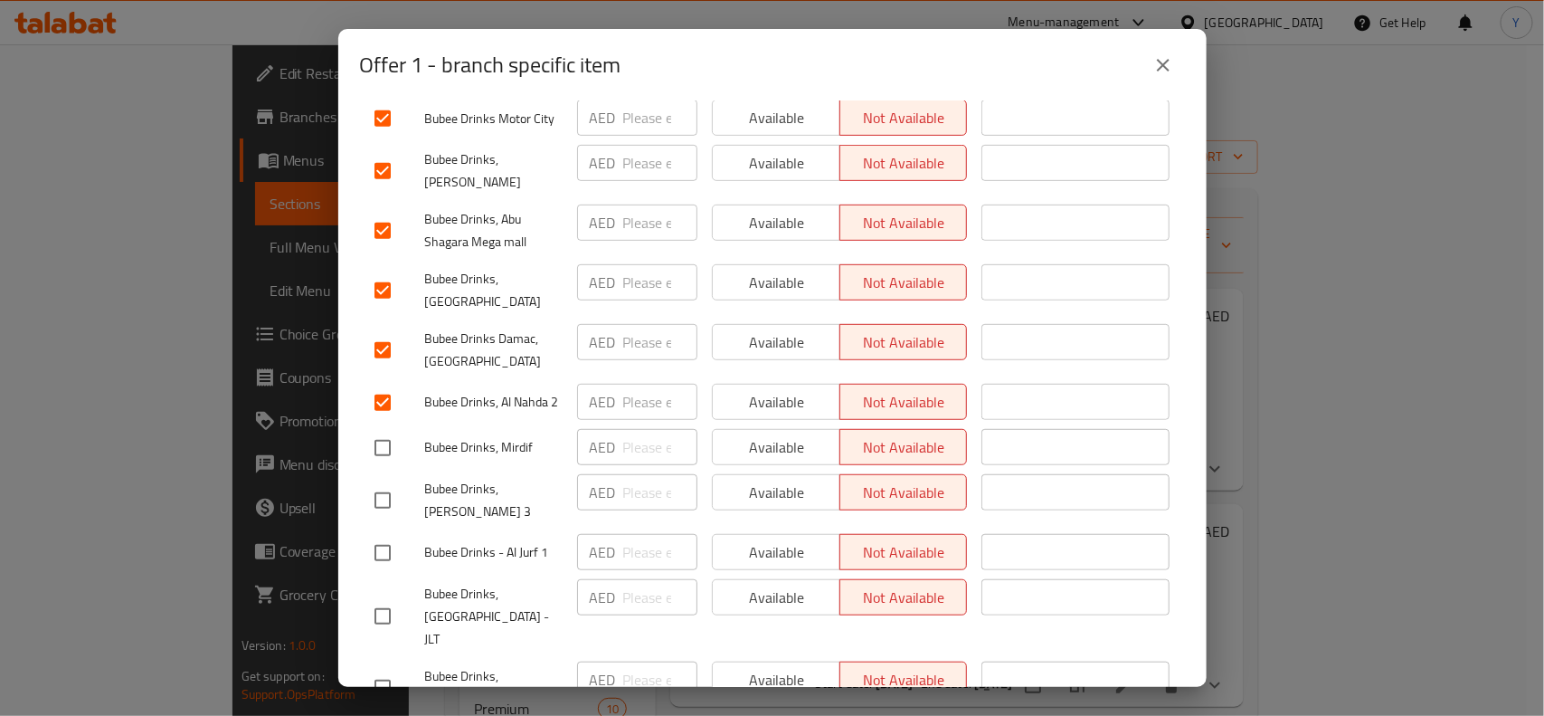
click at [1150, 62] on button "close" at bounding box center [1163, 64] width 43 height 43
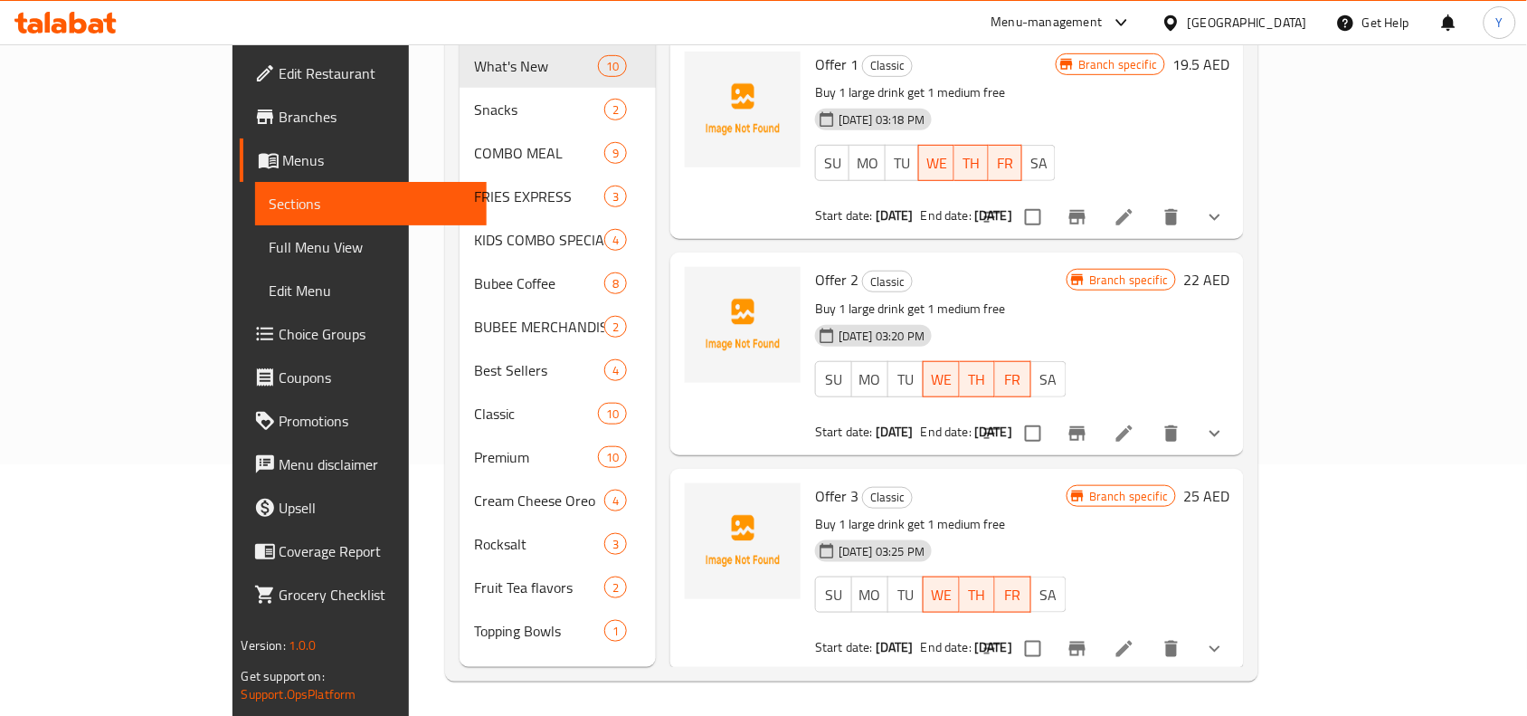
scroll to position [254, 0]
click at [1052, 629] on input "checkbox" at bounding box center [1033, 647] width 38 height 38
checkbox input "true"
click at [1052, 413] on input "checkbox" at bounding box center [1033, 432] width 38 height 38
checkbox input "true"
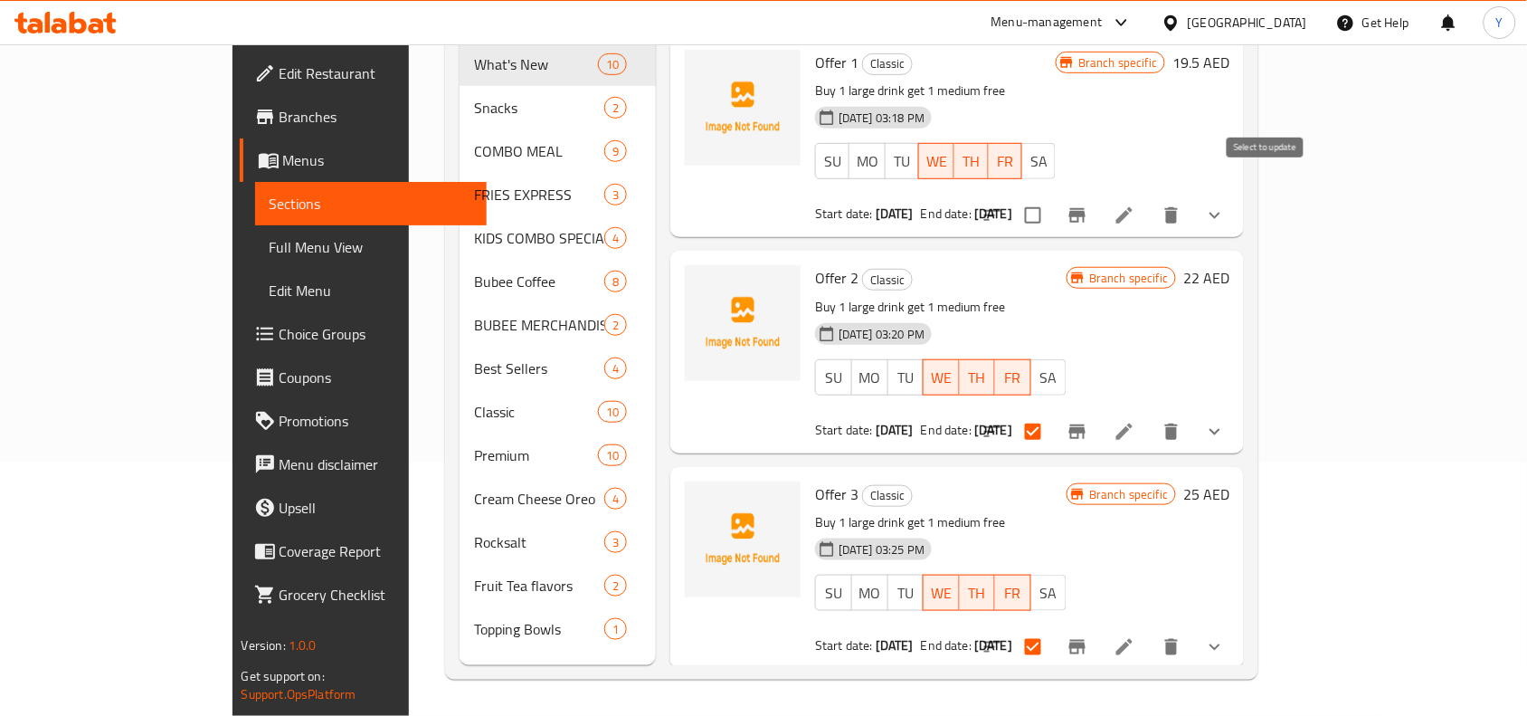
click at [1052, 196] on input "checkbox" at bounding box center [1033, 215] width 38 height 38
checkbox input "true"
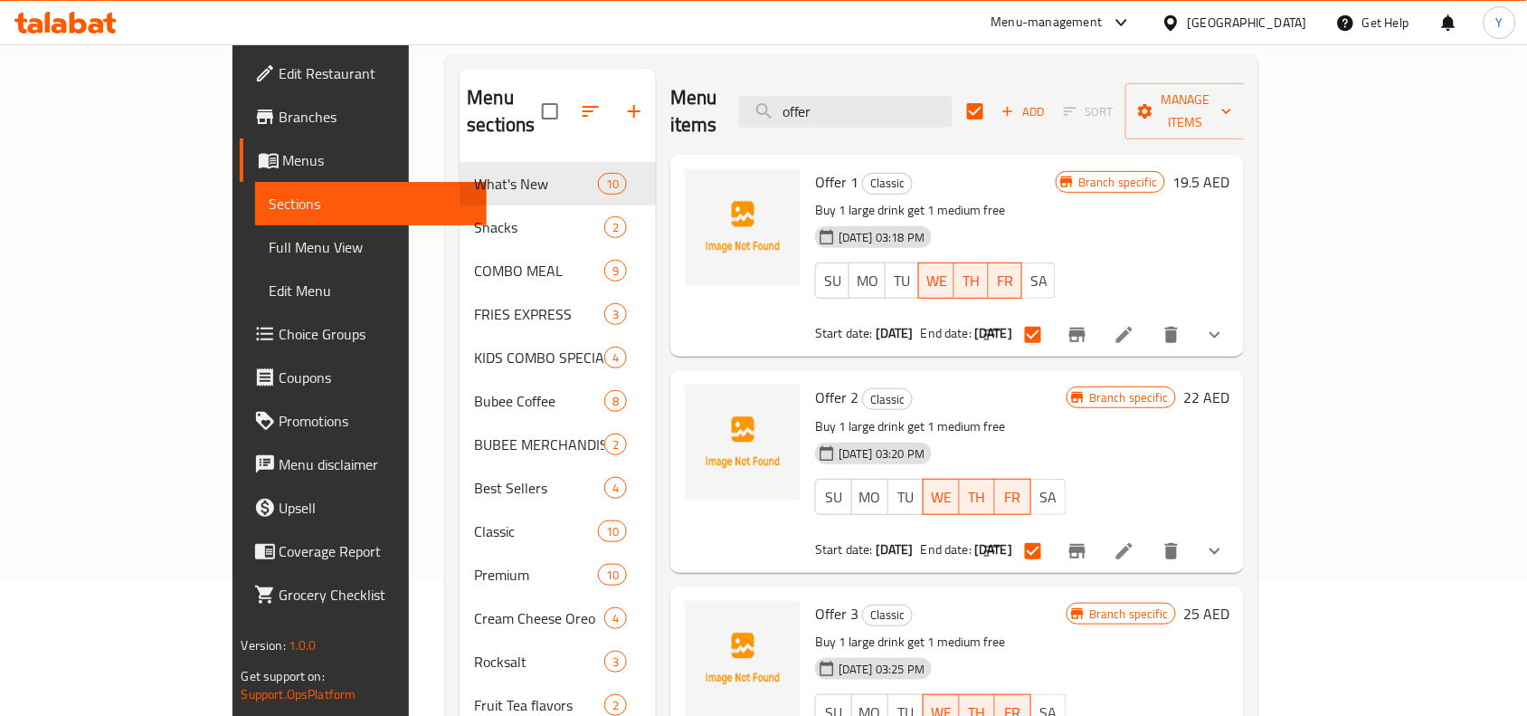
scroll to position [28, 0]
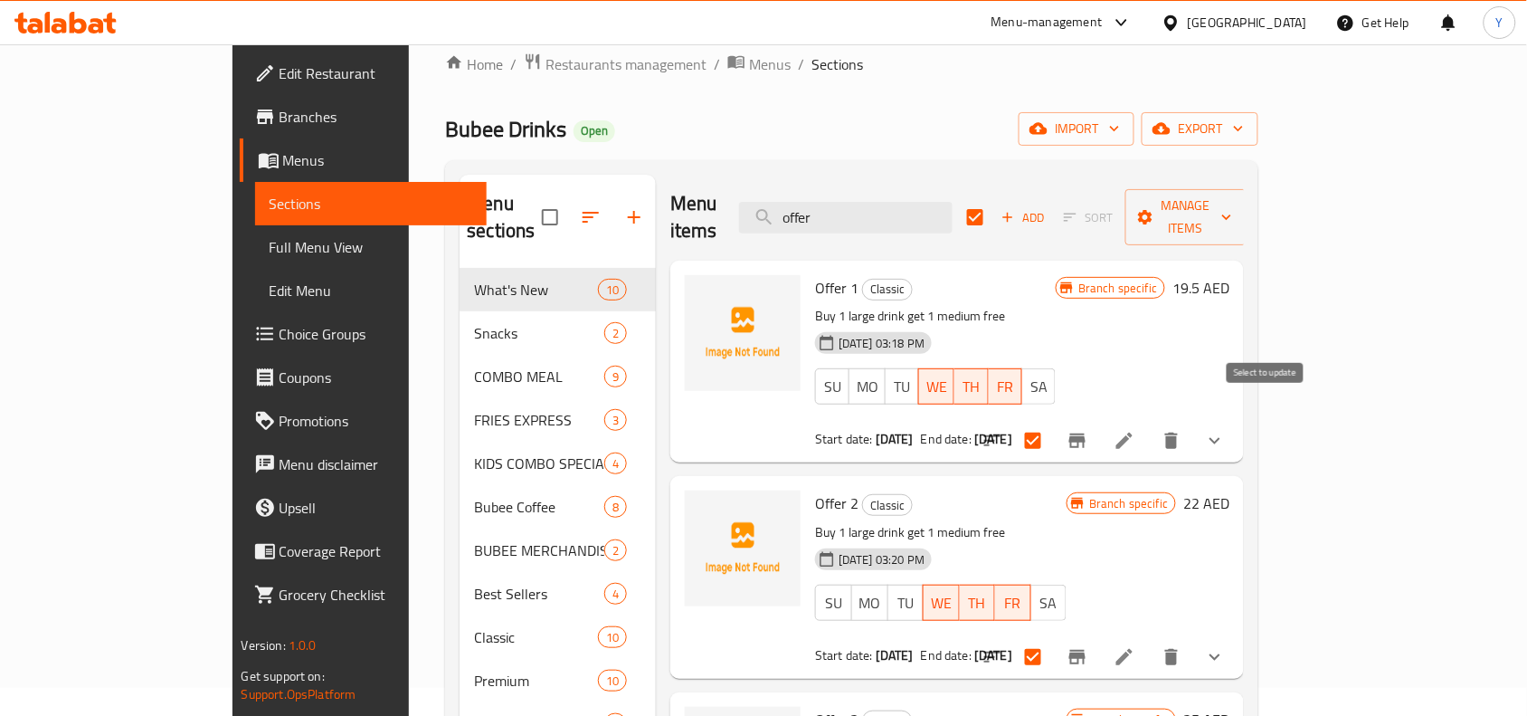
click at [1052, 422] on input "checkbox" at bounding box center [1033, 441] width 38 height 38
checkbox input "false"
click at [1052, 638] on input "checkbox" at bounding box center [1033, 657] width 38 height 38
checkbox input "false"
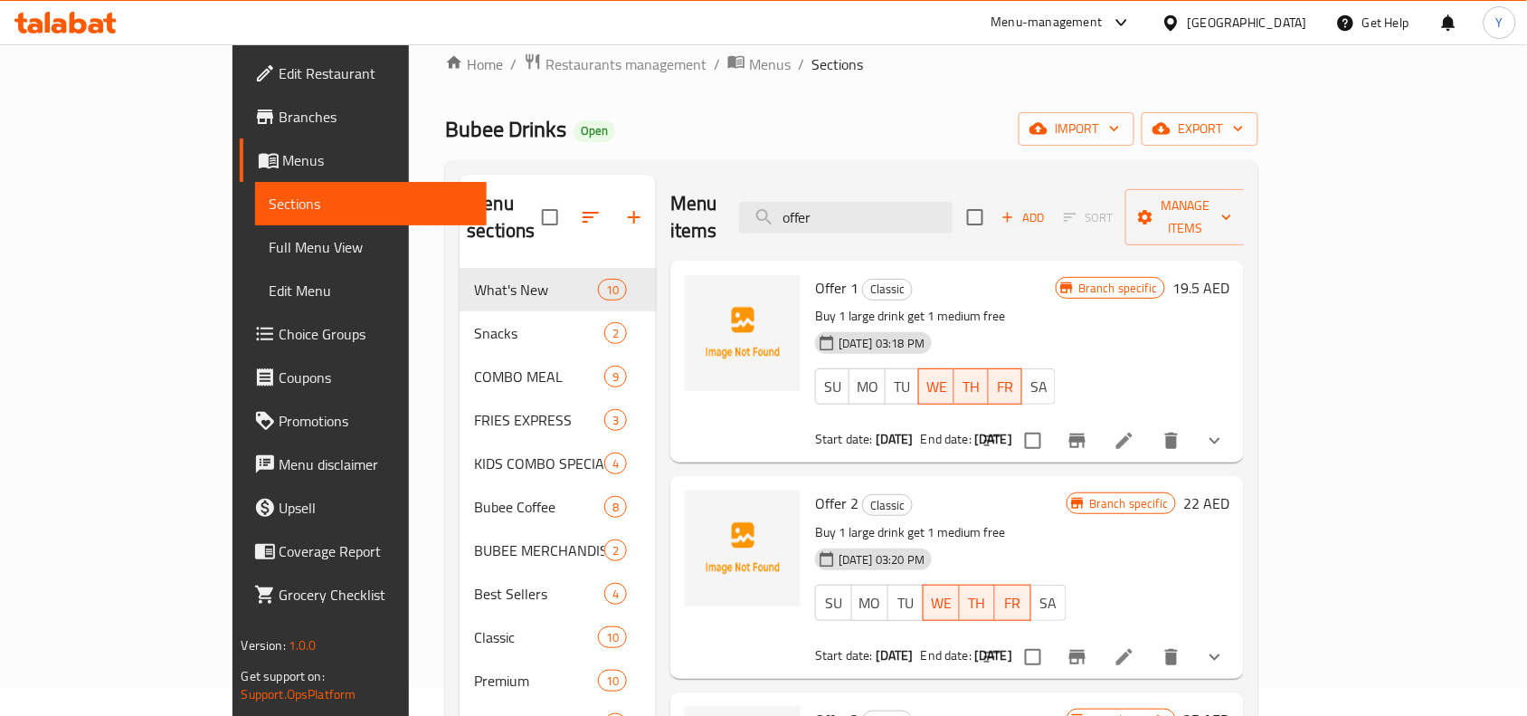
scroll to position [254, 0]
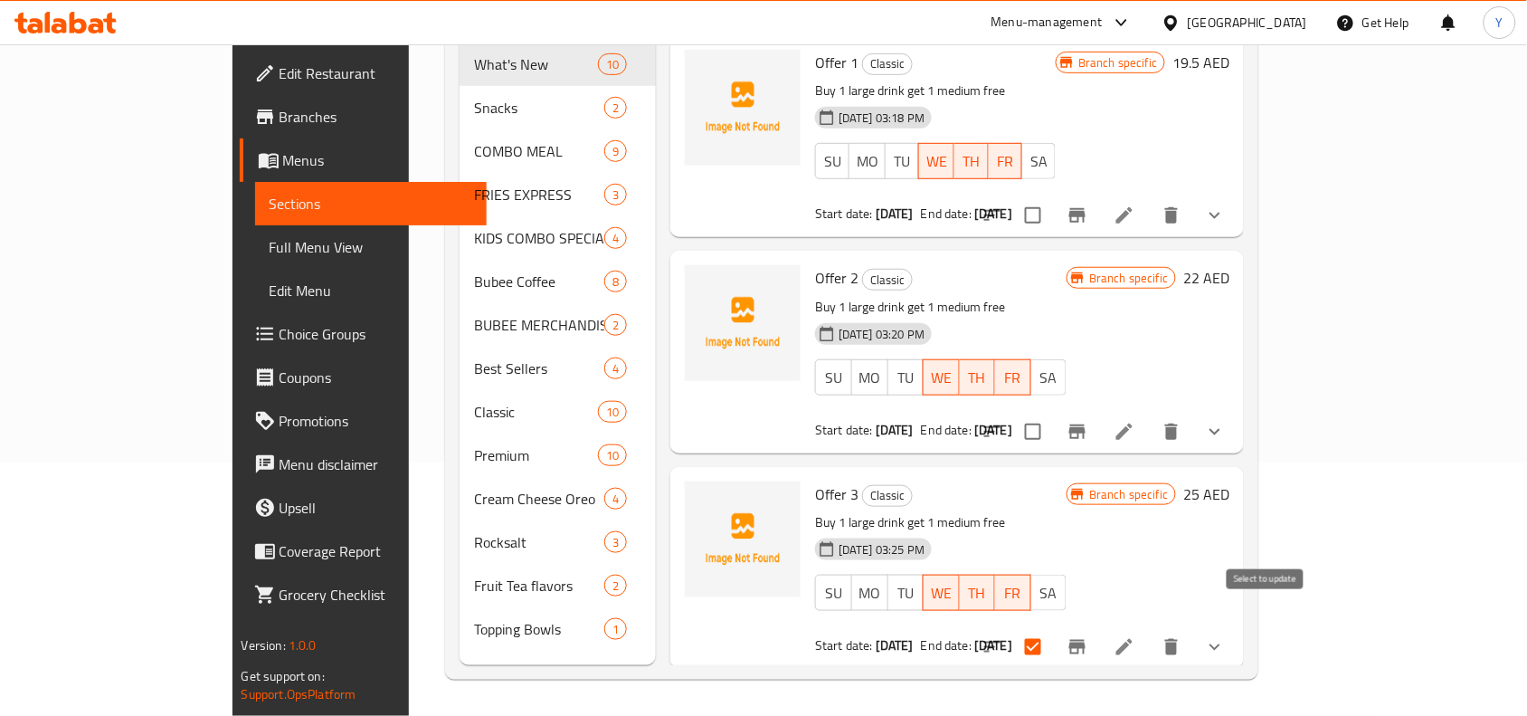
click at [1052, 629] on input "checkbox" at bounding box center [1033, 647] width 38 height 38
checkbox input "false"
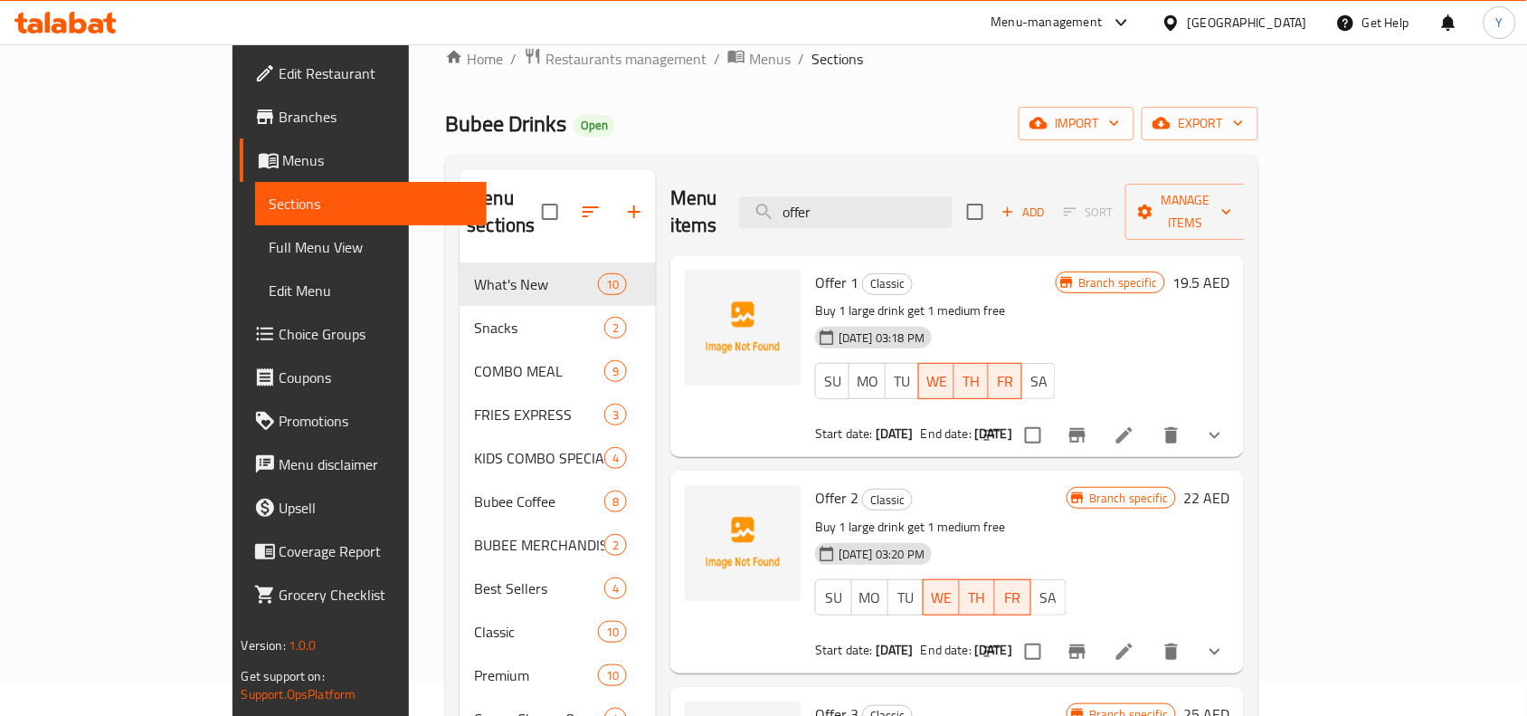
scroll to position [28, 0]
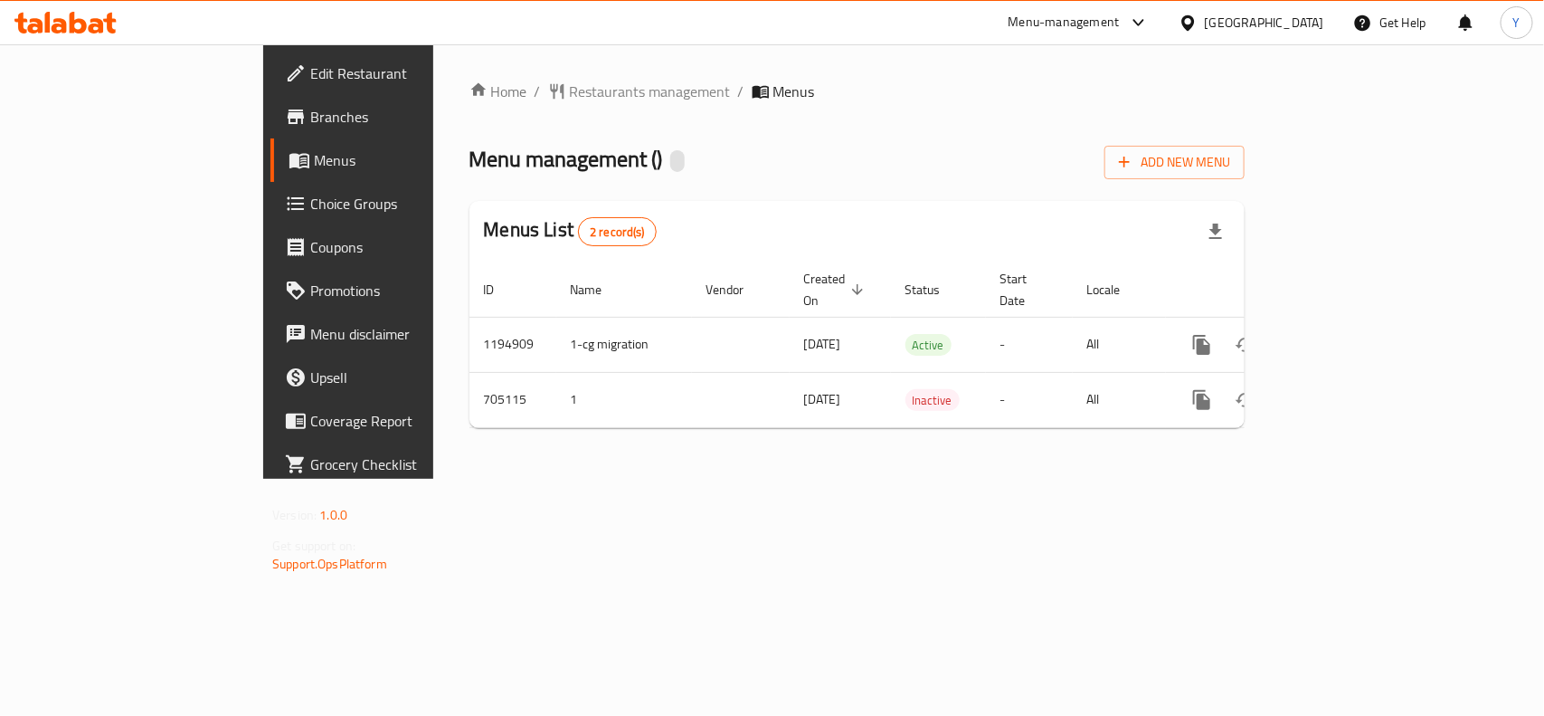
click at [310, 116] on span "Branches" at bounding box center [408, 117] width 196 height 22
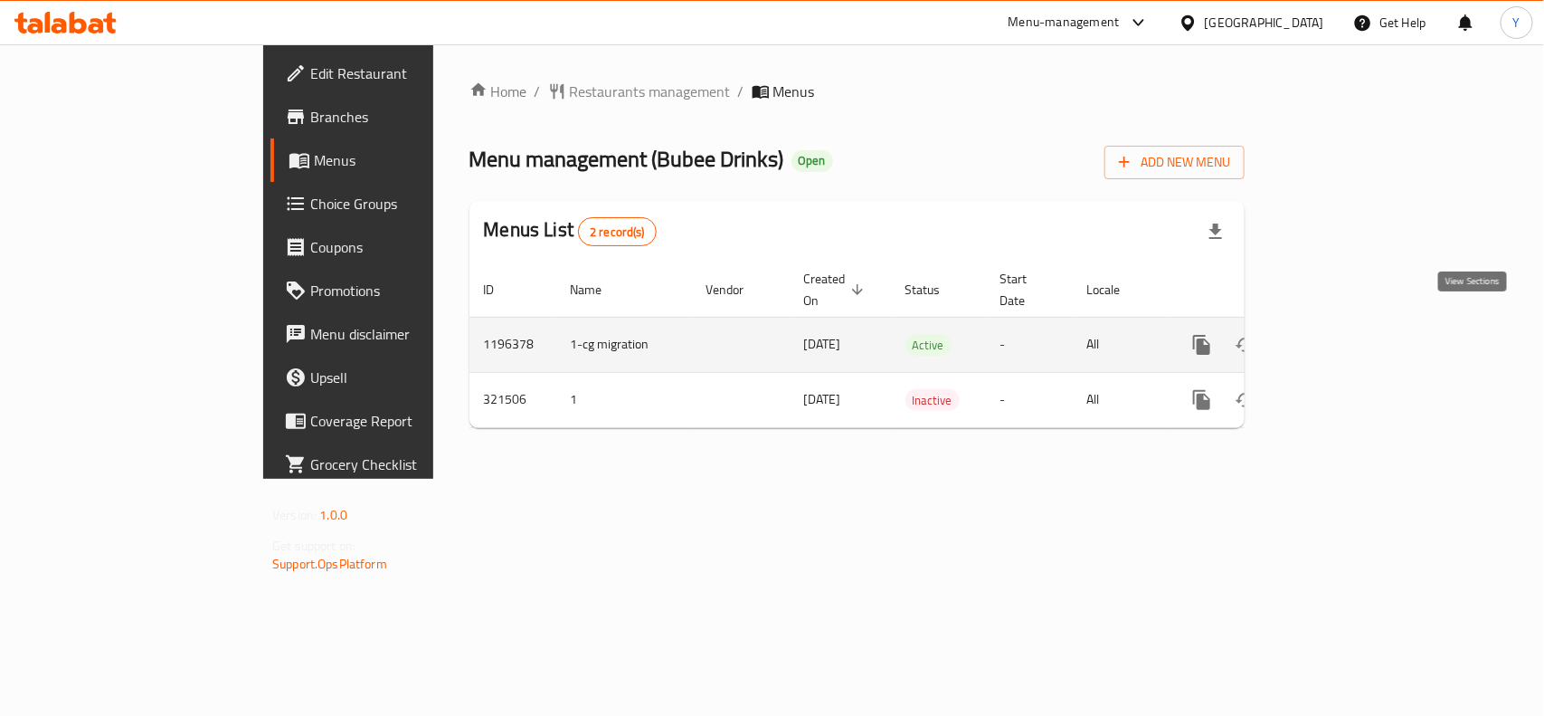
click at [1343, 334] on icon "enhanced table" at bounding box center [1333, 345] width 22 height 22
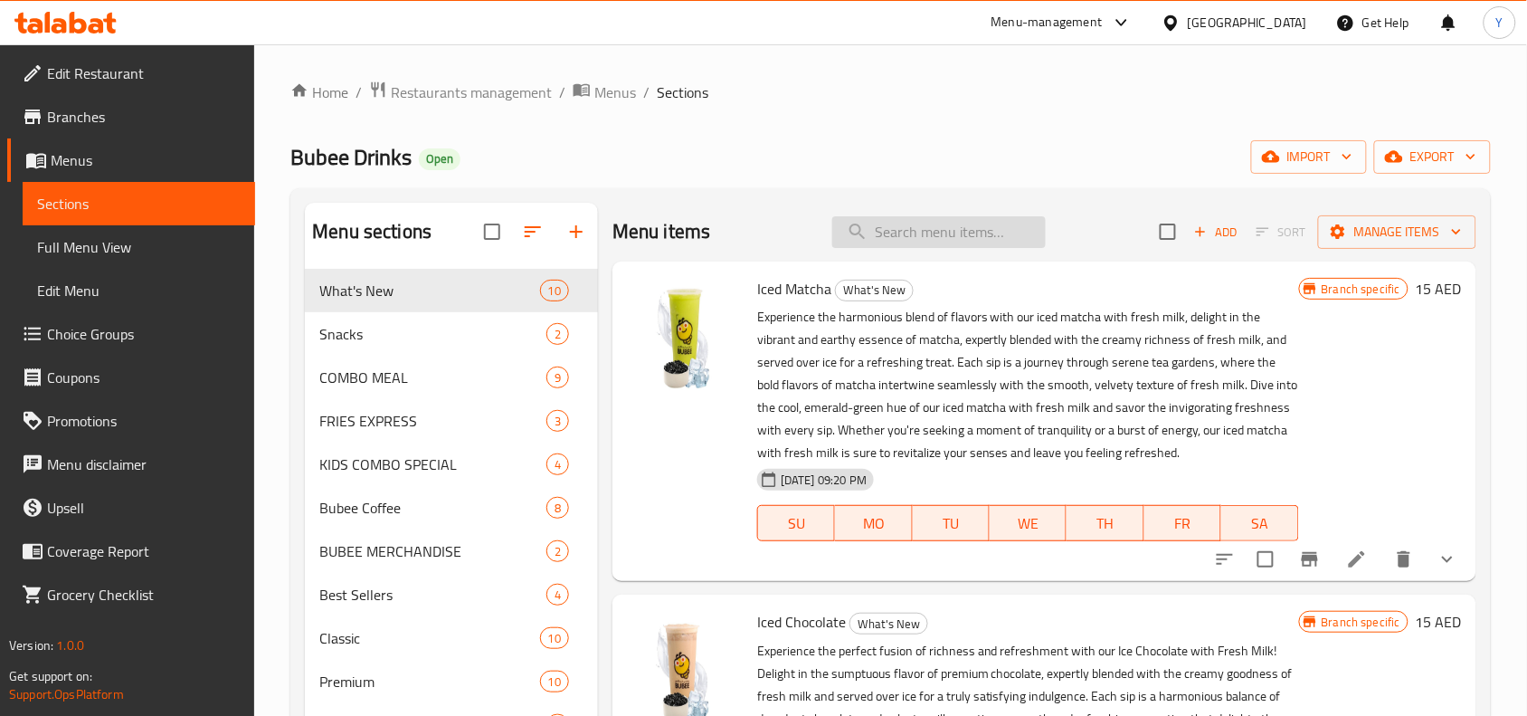
click at [960, 226] on input "search" at bounding box center [938, 232] width 213 height 32
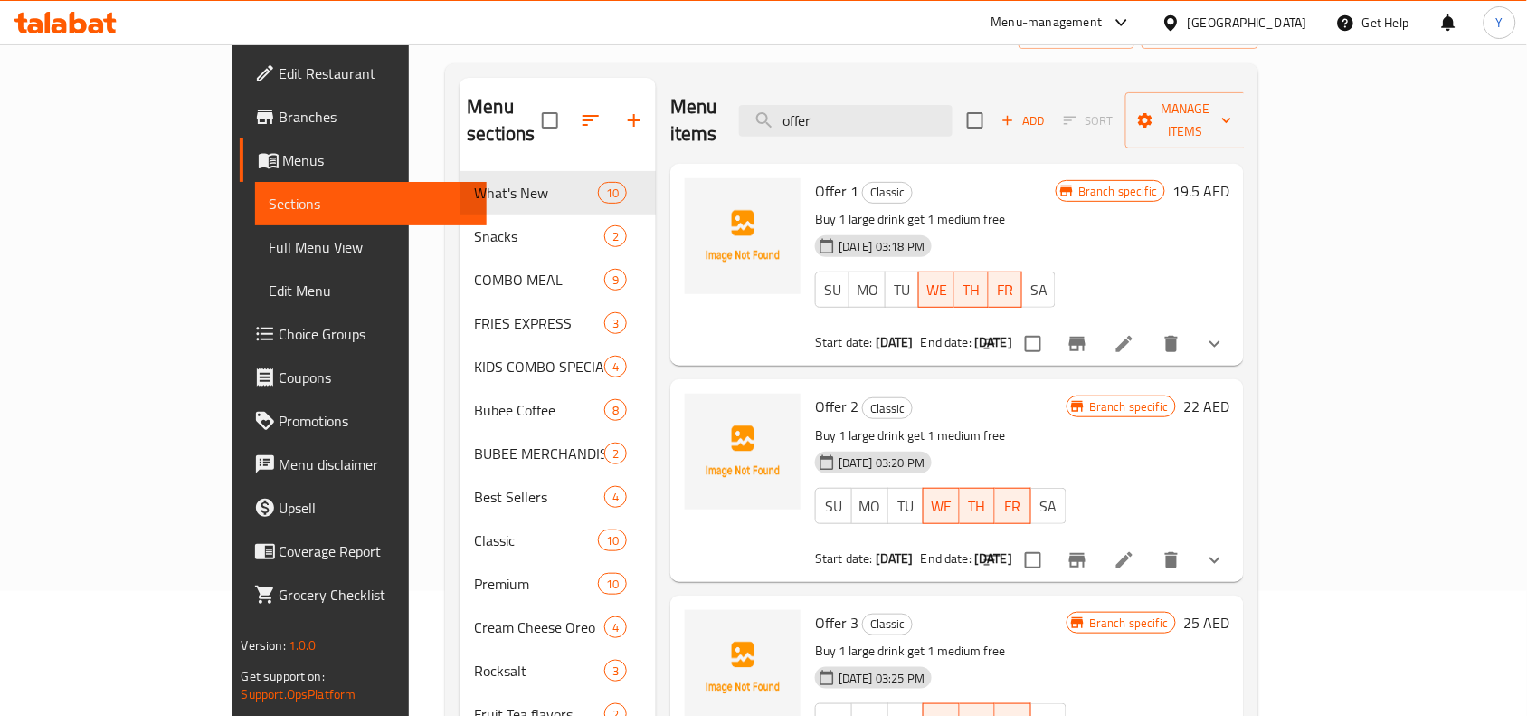
scroll to position [226, 0]
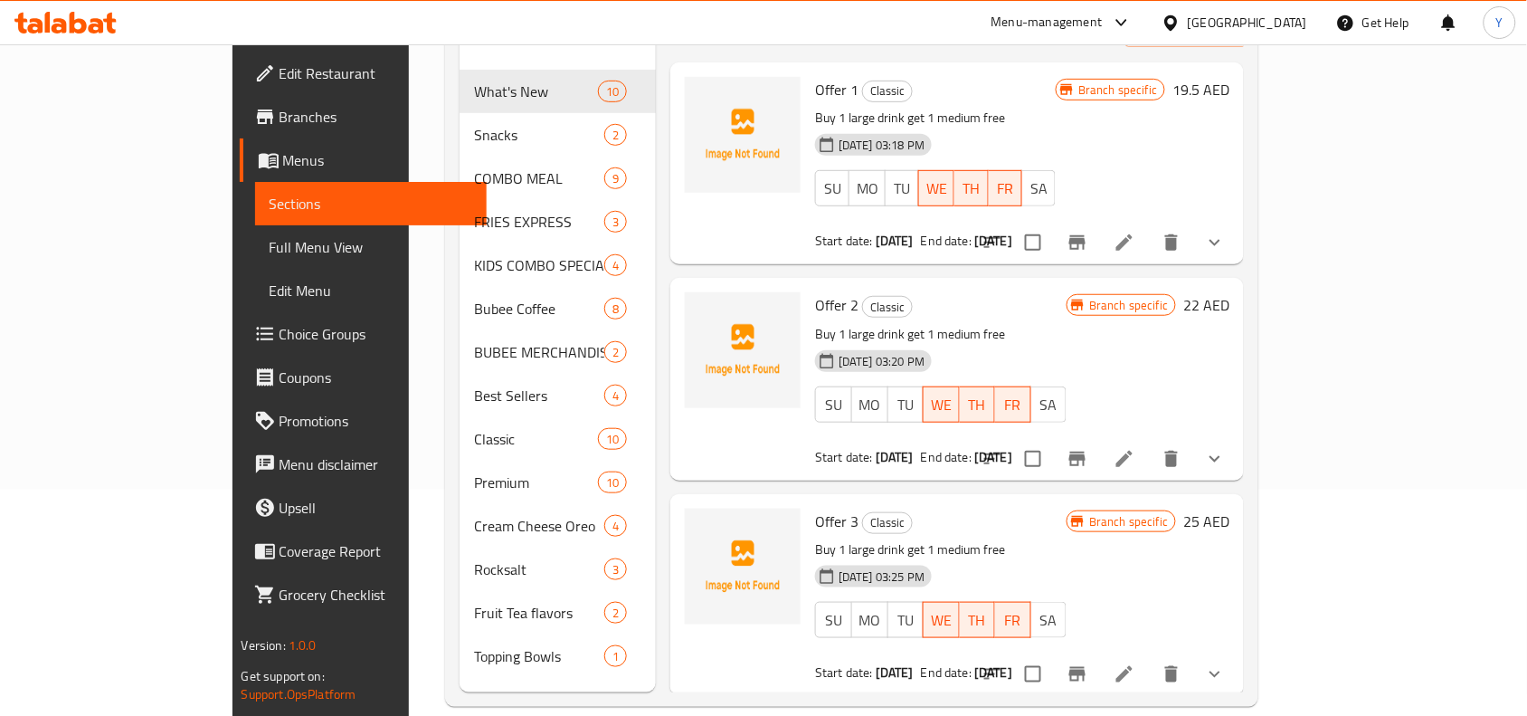
type input "offer"
click at [1052, 224] on input "checkbox" at bounding box center [1033, 242] width 38 height 38
checkbox input "true"
click at [1052, 440] on input "checkbox" at bounding box center [1033, 459] width 38 height 38
checkbox input "true"
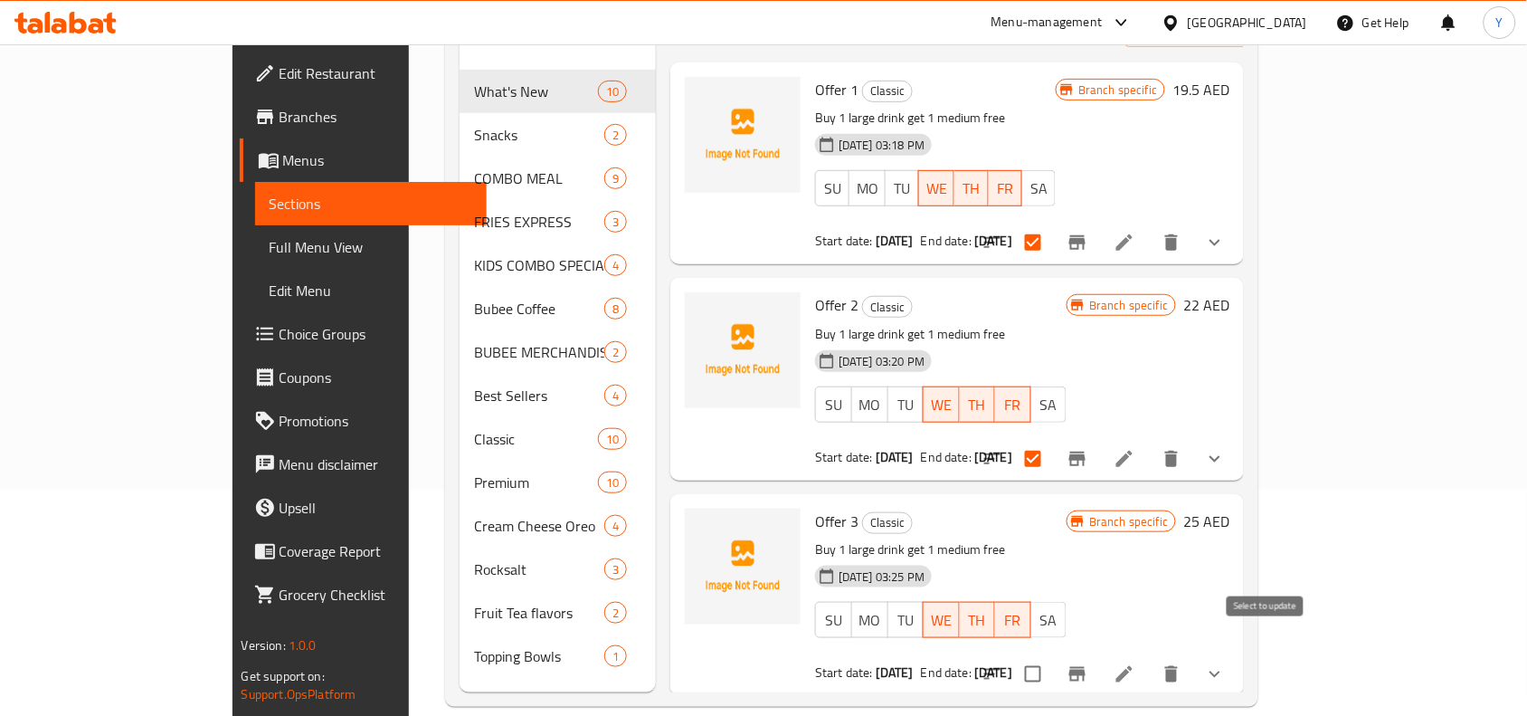
click at [1052, 655] on input "checkbox" at bounding box center [1033, 674] width 38 height 38
checkbox input "true"
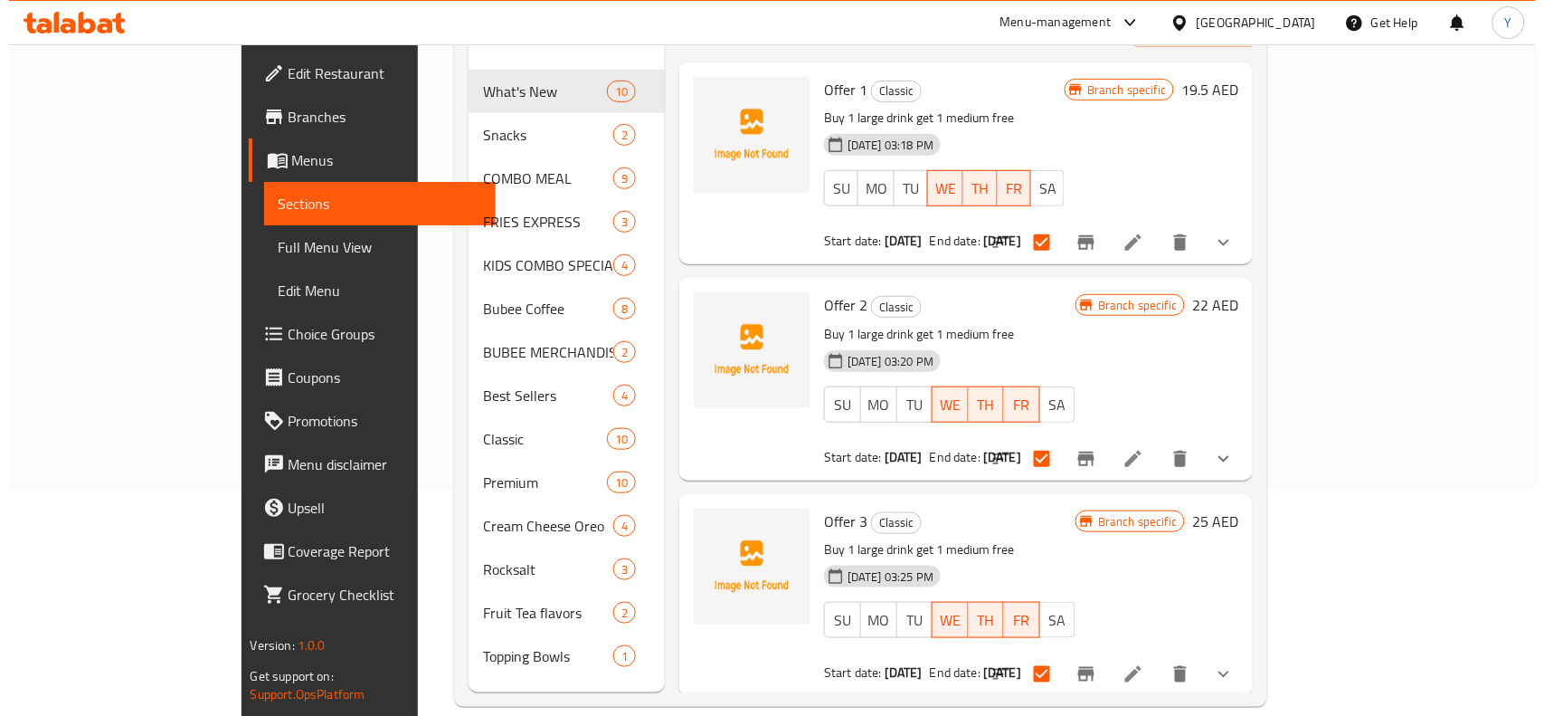
scroll to position [0, 0]
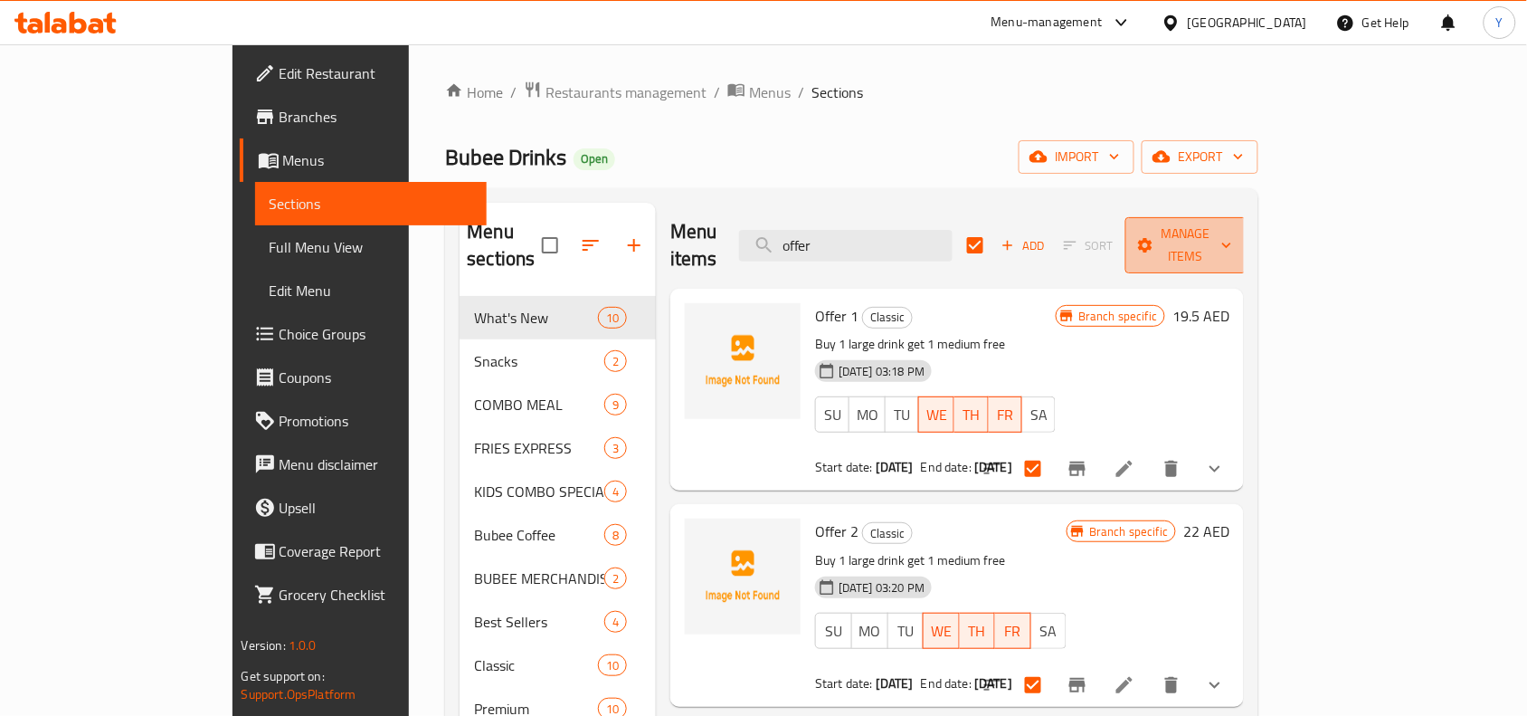
click at [1247, 247] on button "Manage items" at bounding box center [1185, 245] width 121 height 56
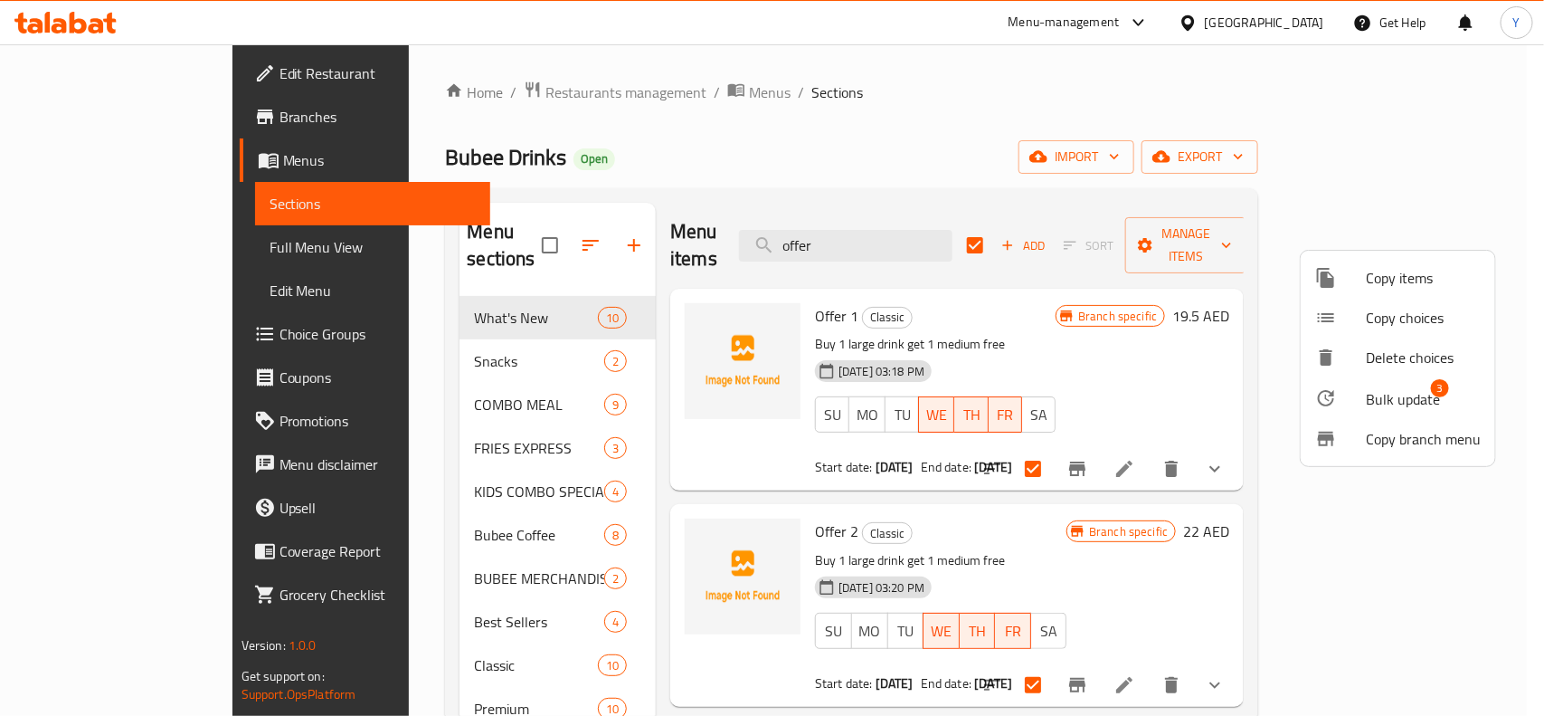
click at [1346, 392] on div at bounding box center [1340, 398] width 51 height 22
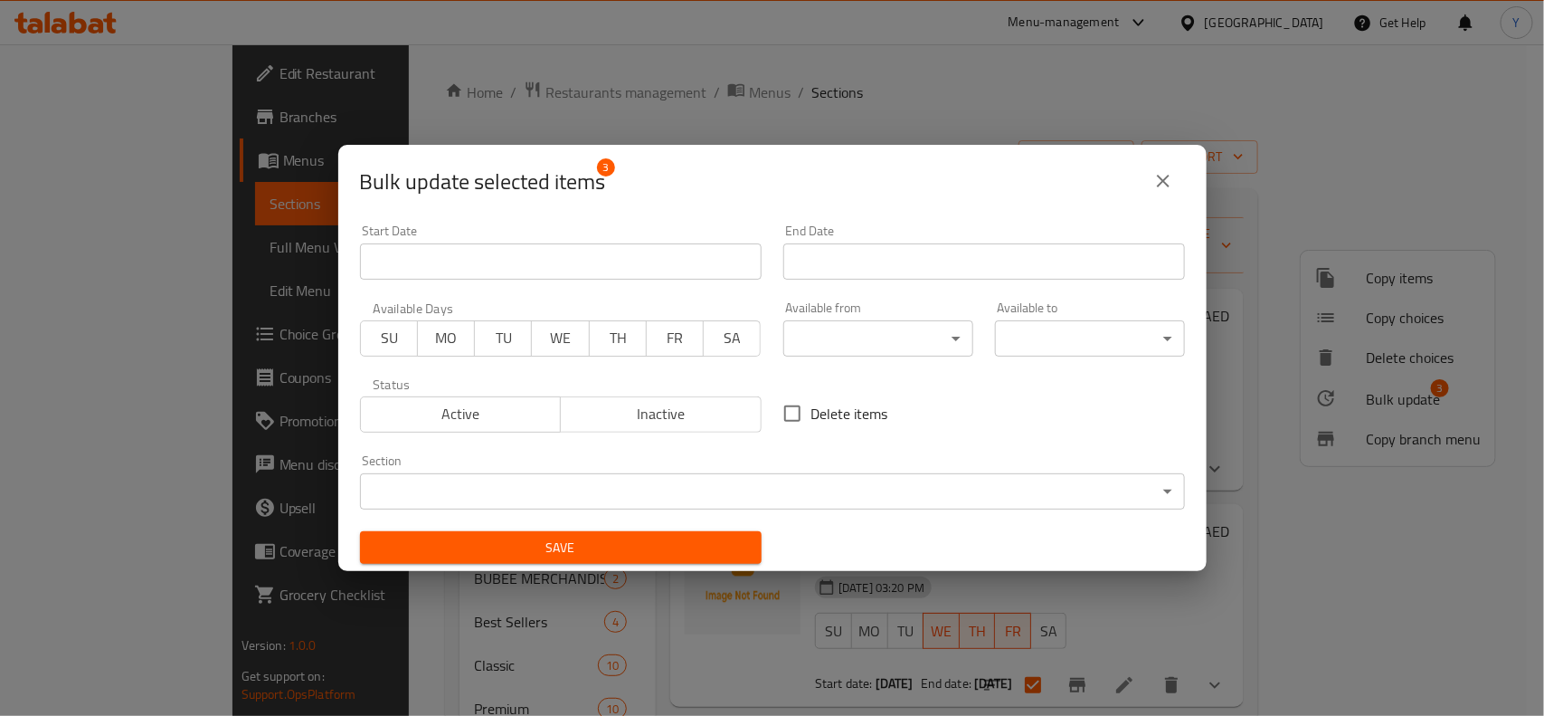
click at [647, 418] on span "Inactive" at bounding box center [661, 414] width 186 height 26
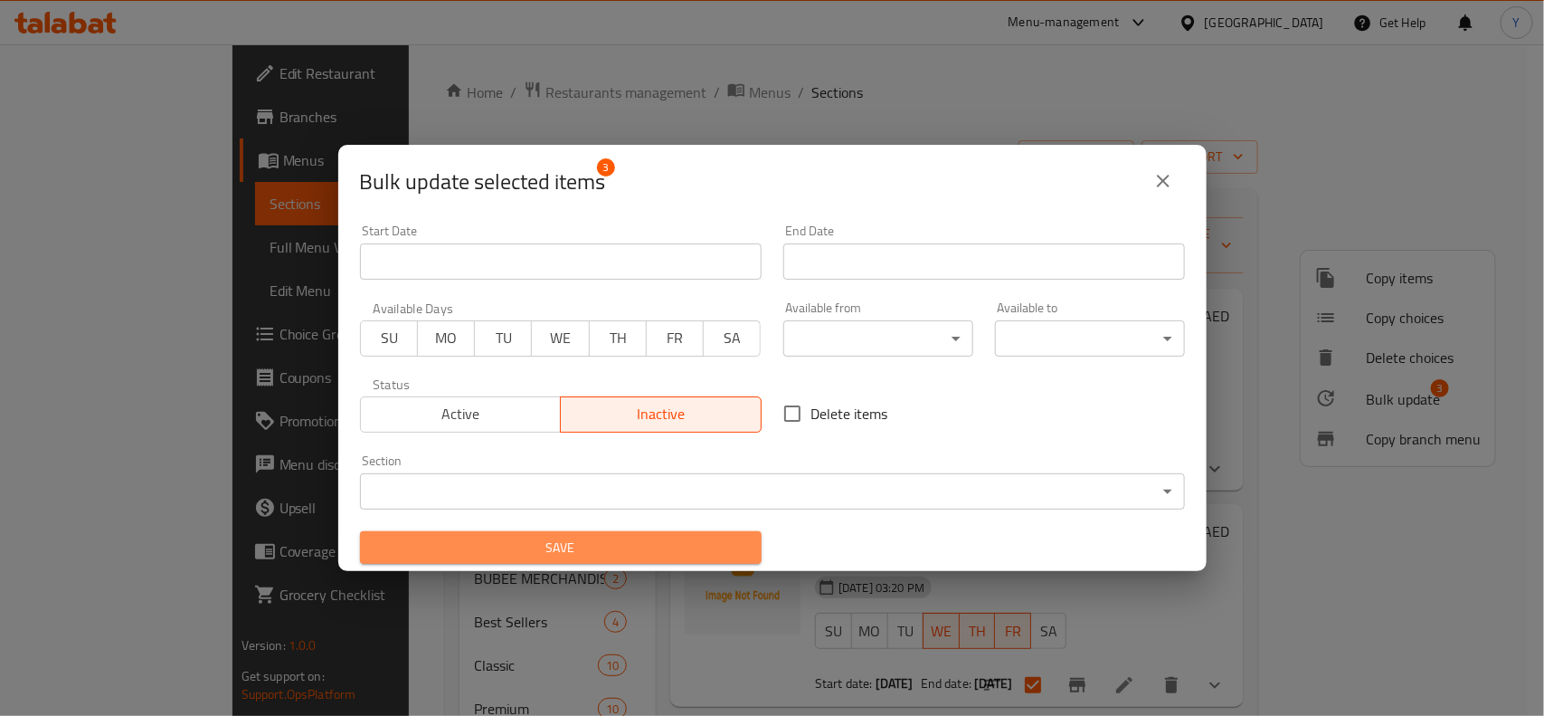
click at [621, 545] on span "Save" at bounding box center [561, 547] width 373 height 23
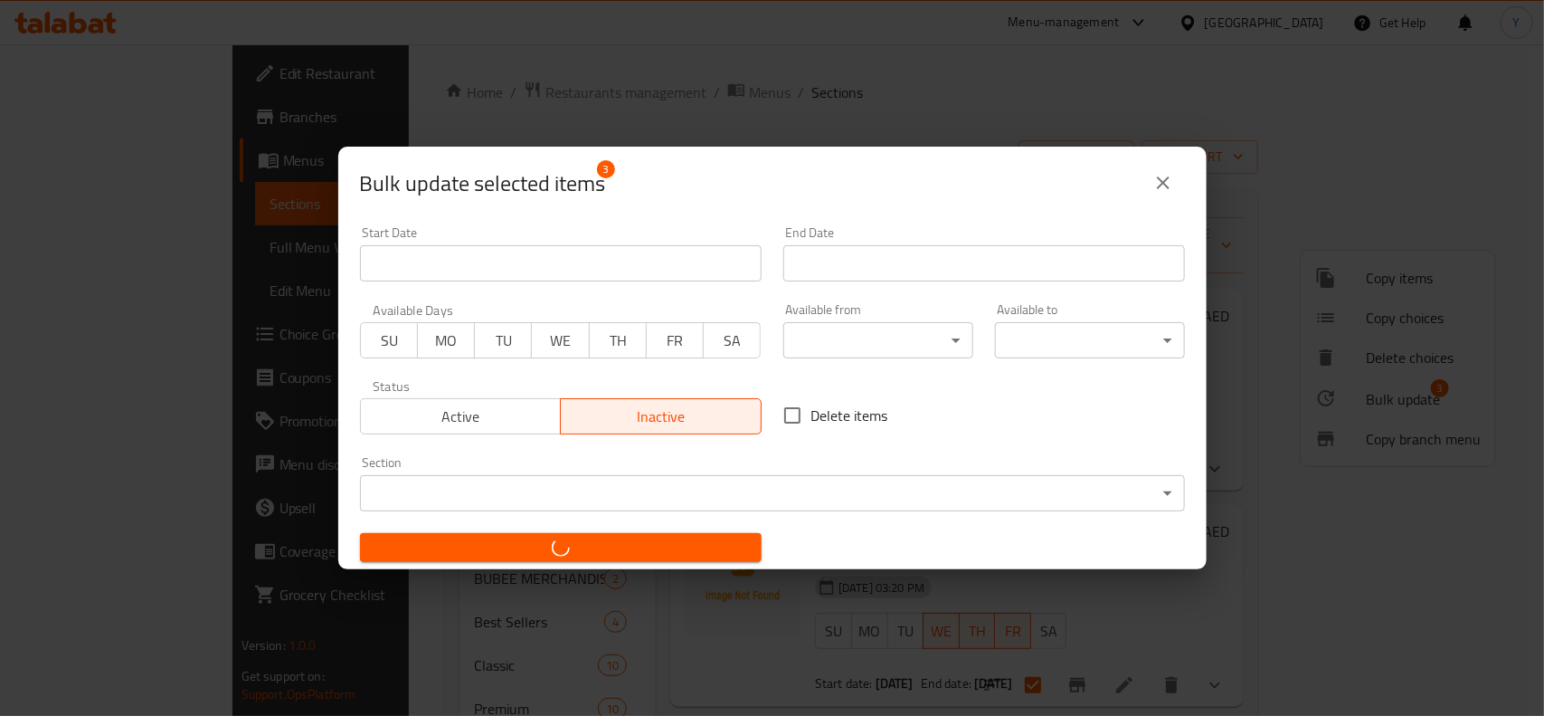
checkbox input "false"
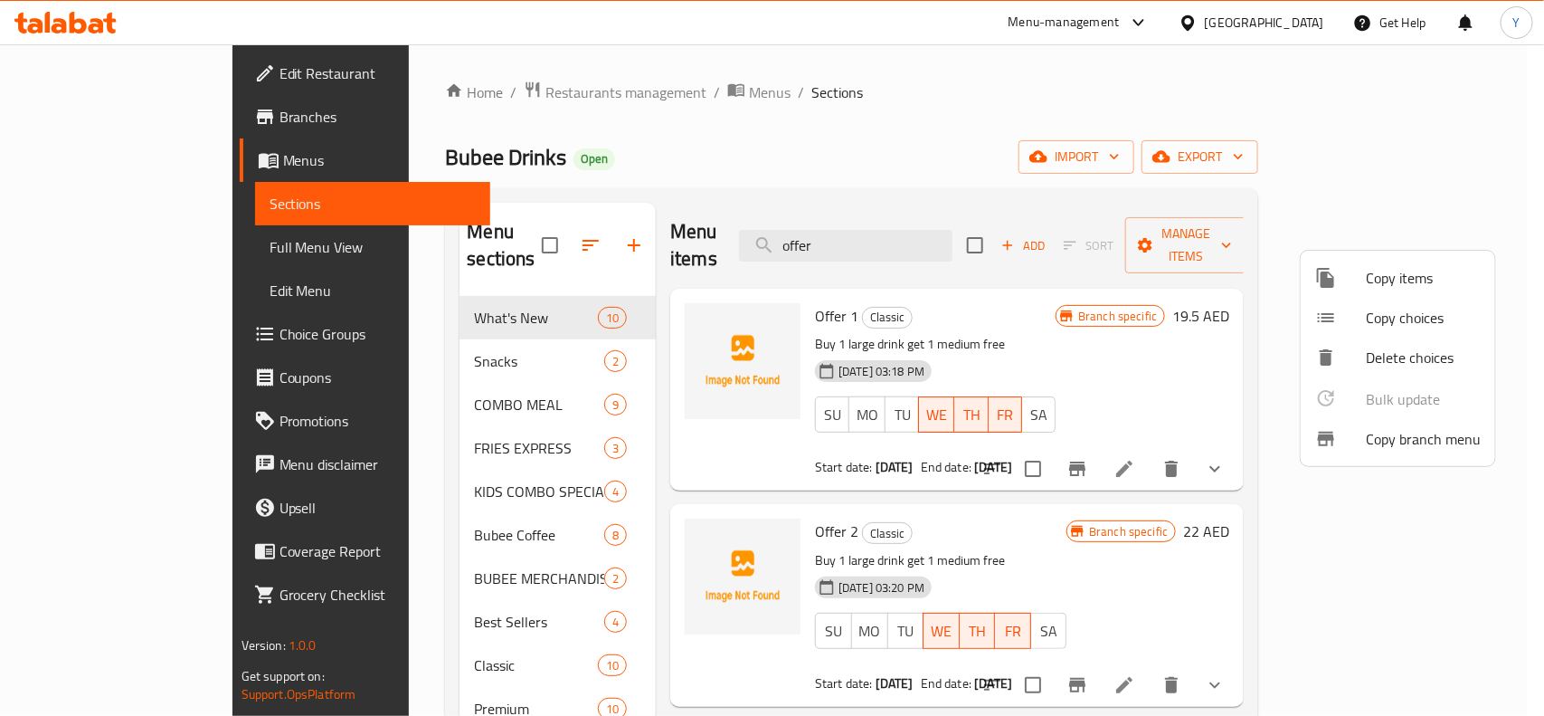
click at [1077, 493] on div at bounding box center [772, 358] width 1544 height 716
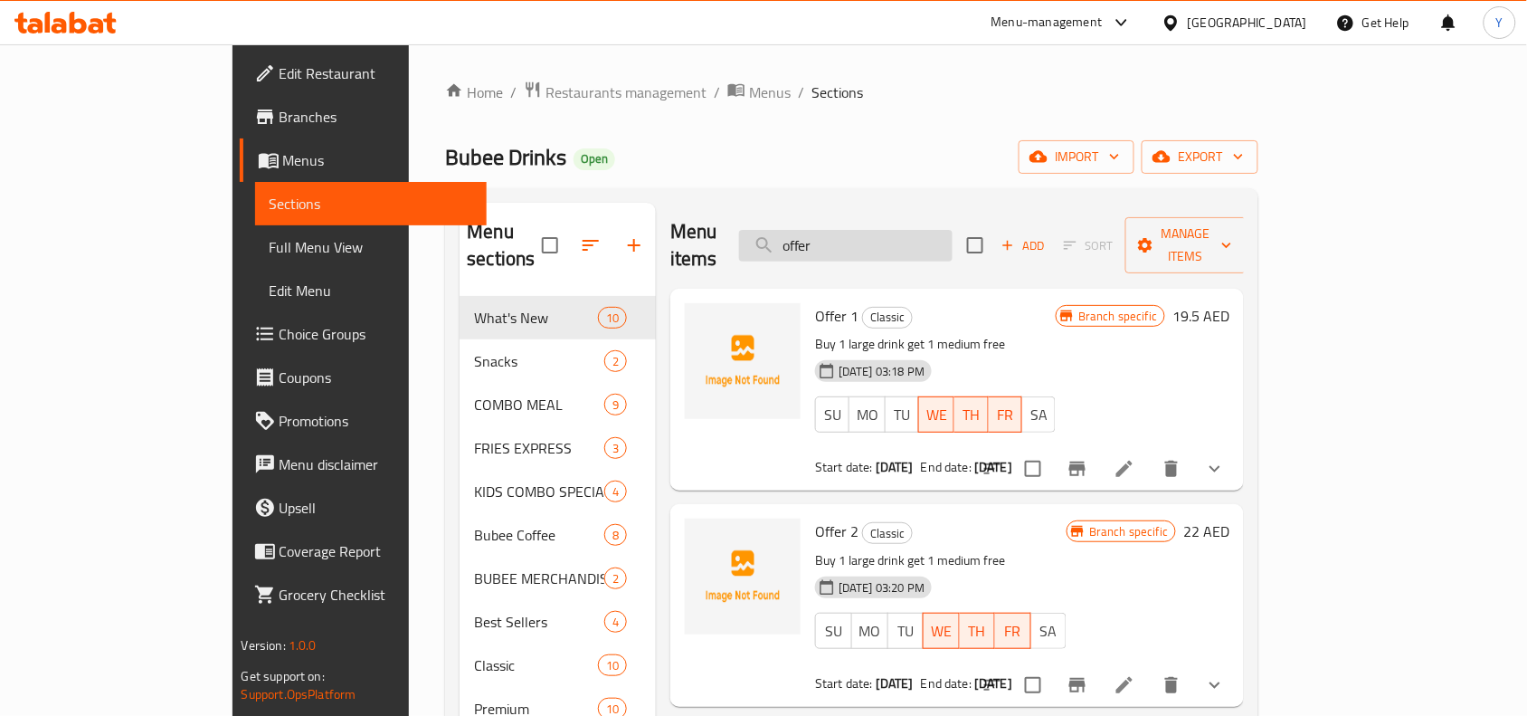
click at [953, 230] on input "offer" at bounding box center [845, 246] width 213 height 32
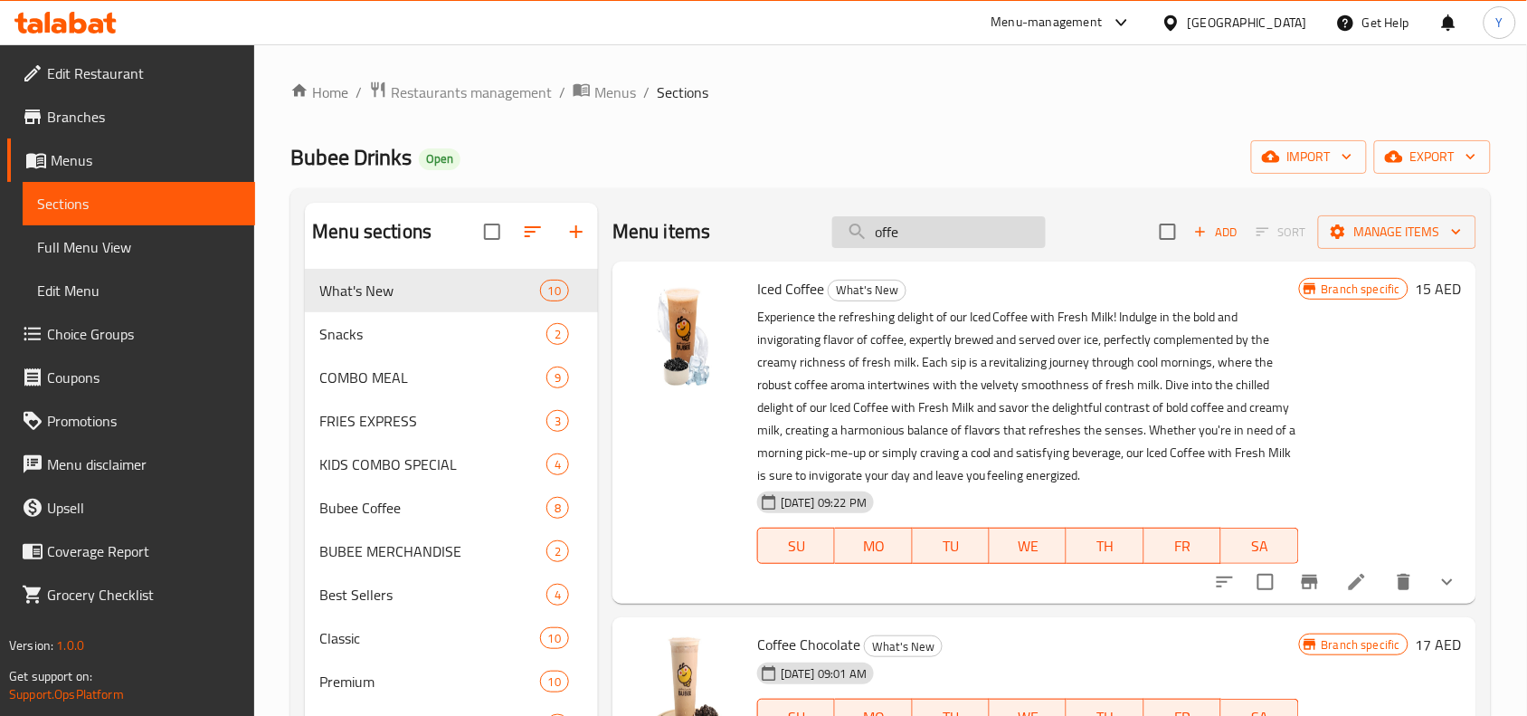
type input "offer"
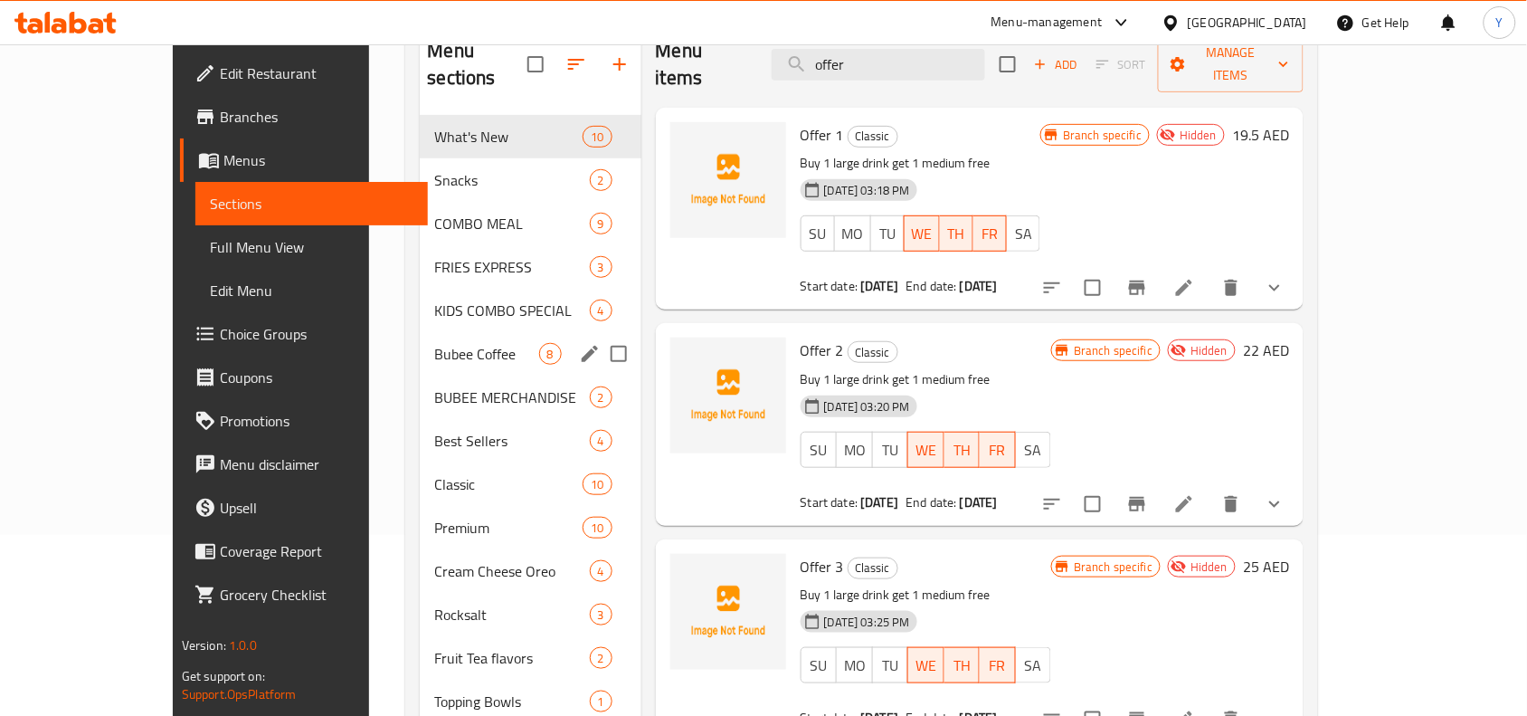
scroll to position [141, 0]
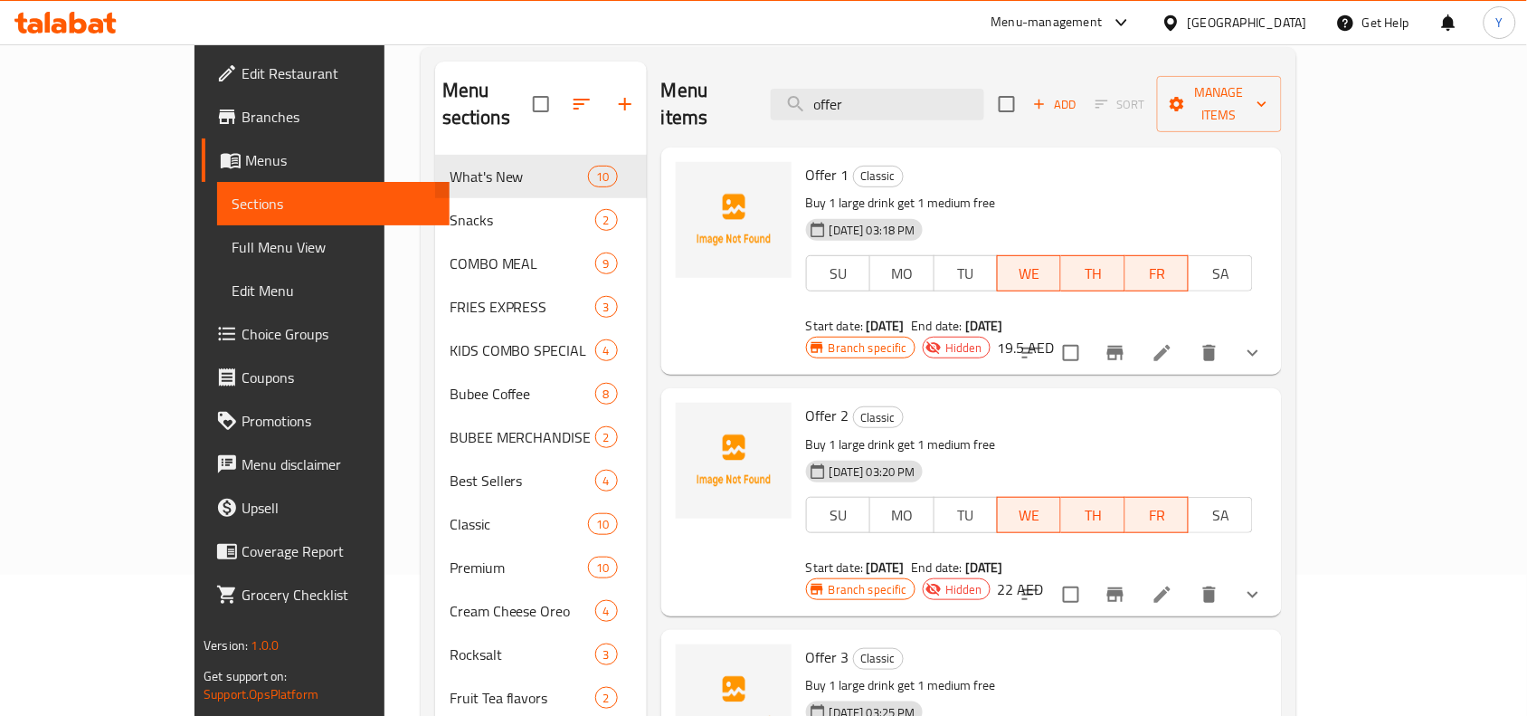
click at [242, 119] on span "Branches" at bounding box center [339, 117] width 194 height 22
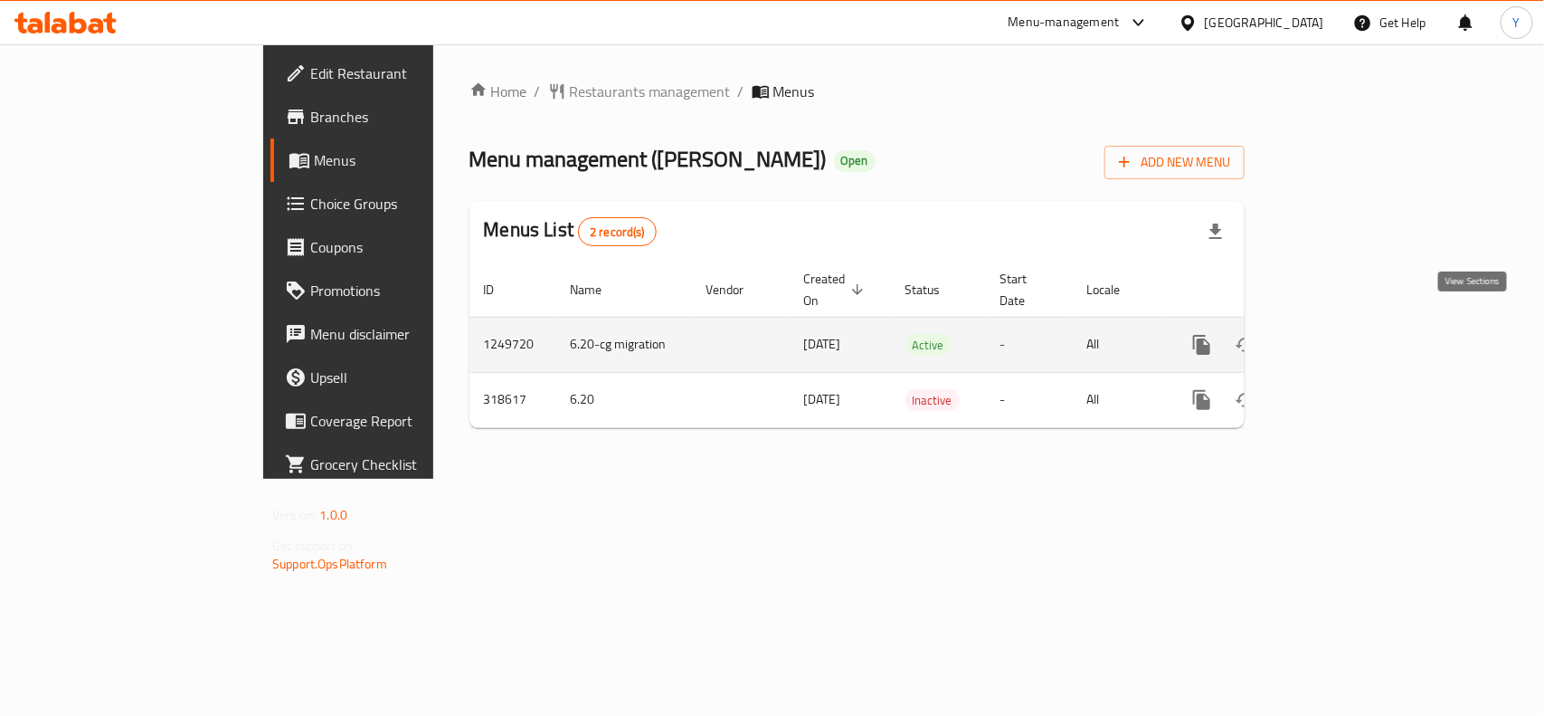
click at [1343, 334] on icon "enhanced table" at bounding box center [1333, 345] width 22 height 22
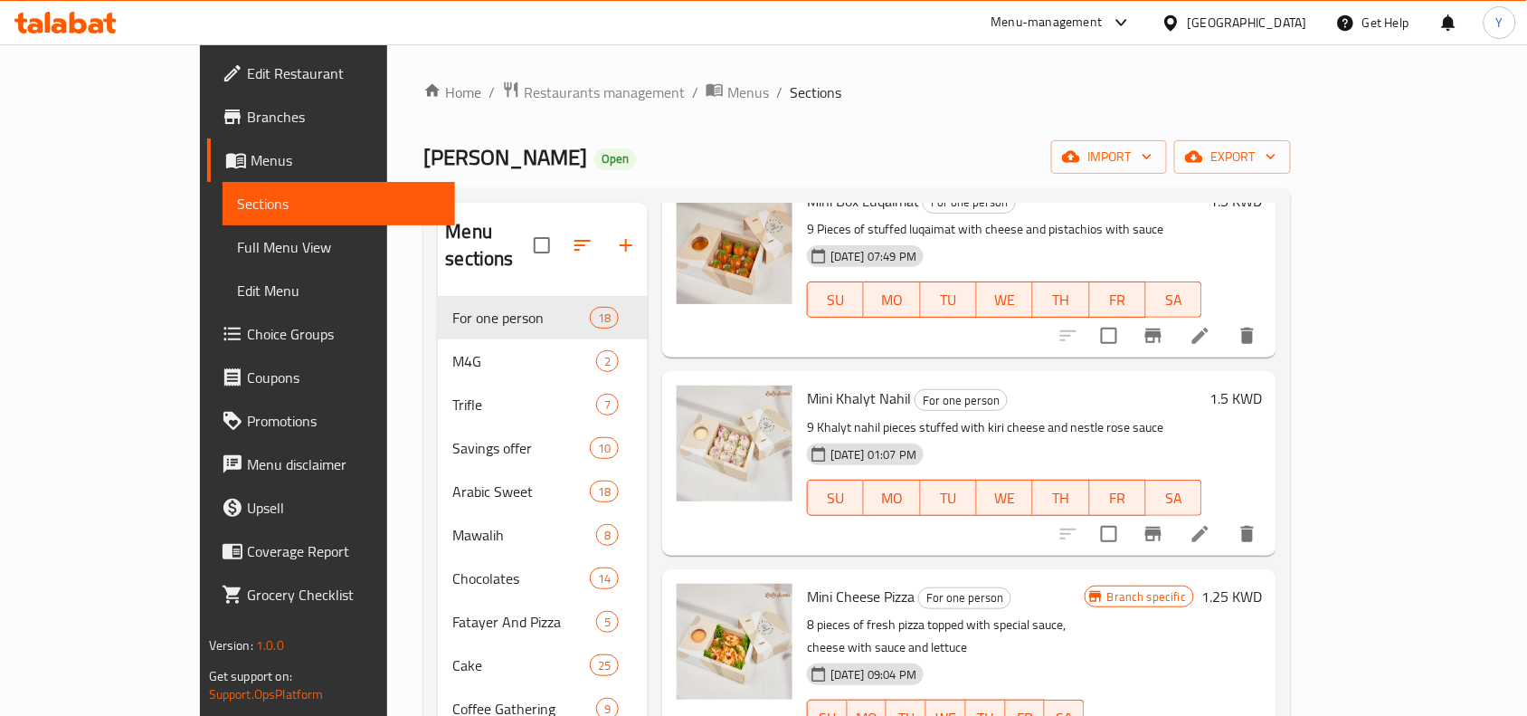
scroll to position [226, 0]
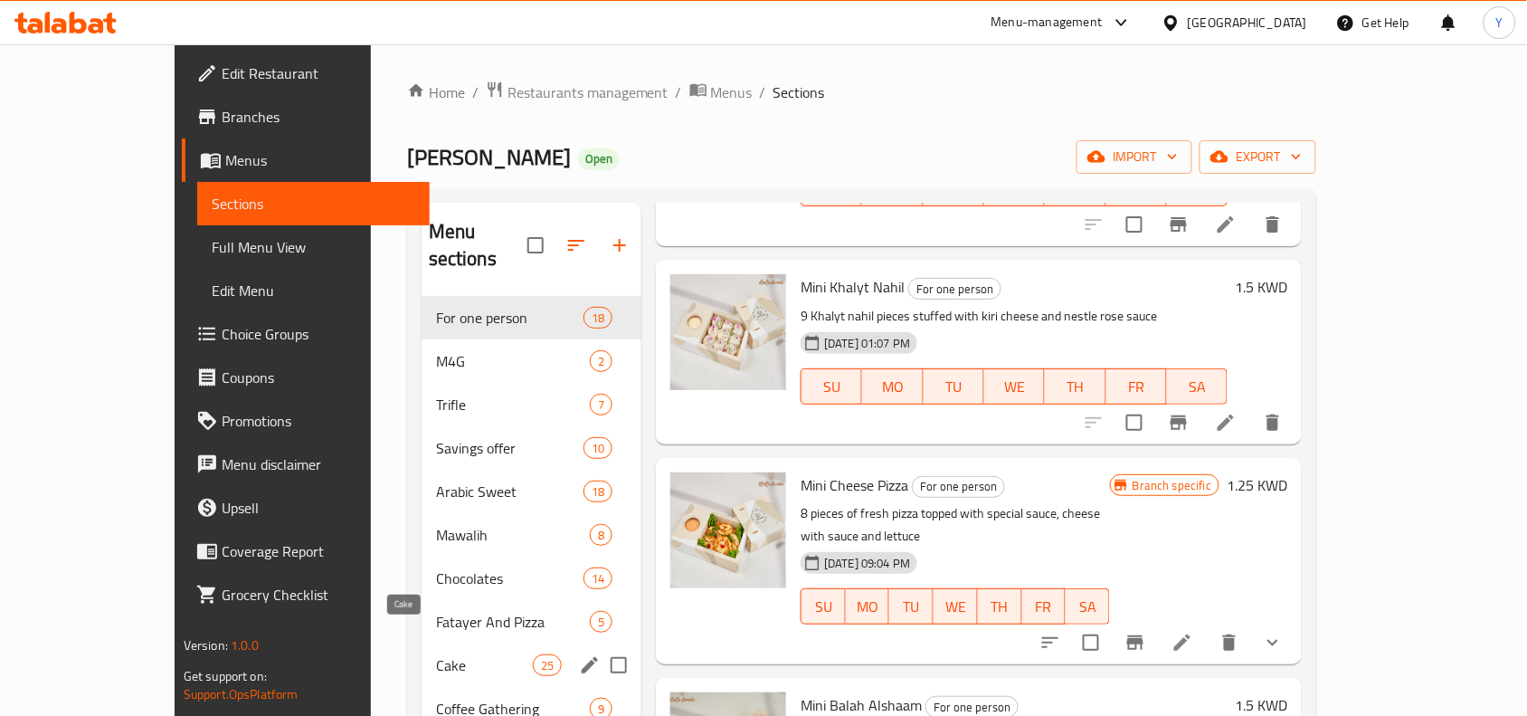
click at [457, 654] on span "Cake" at bounding box center [484, 665] width 97 height 22
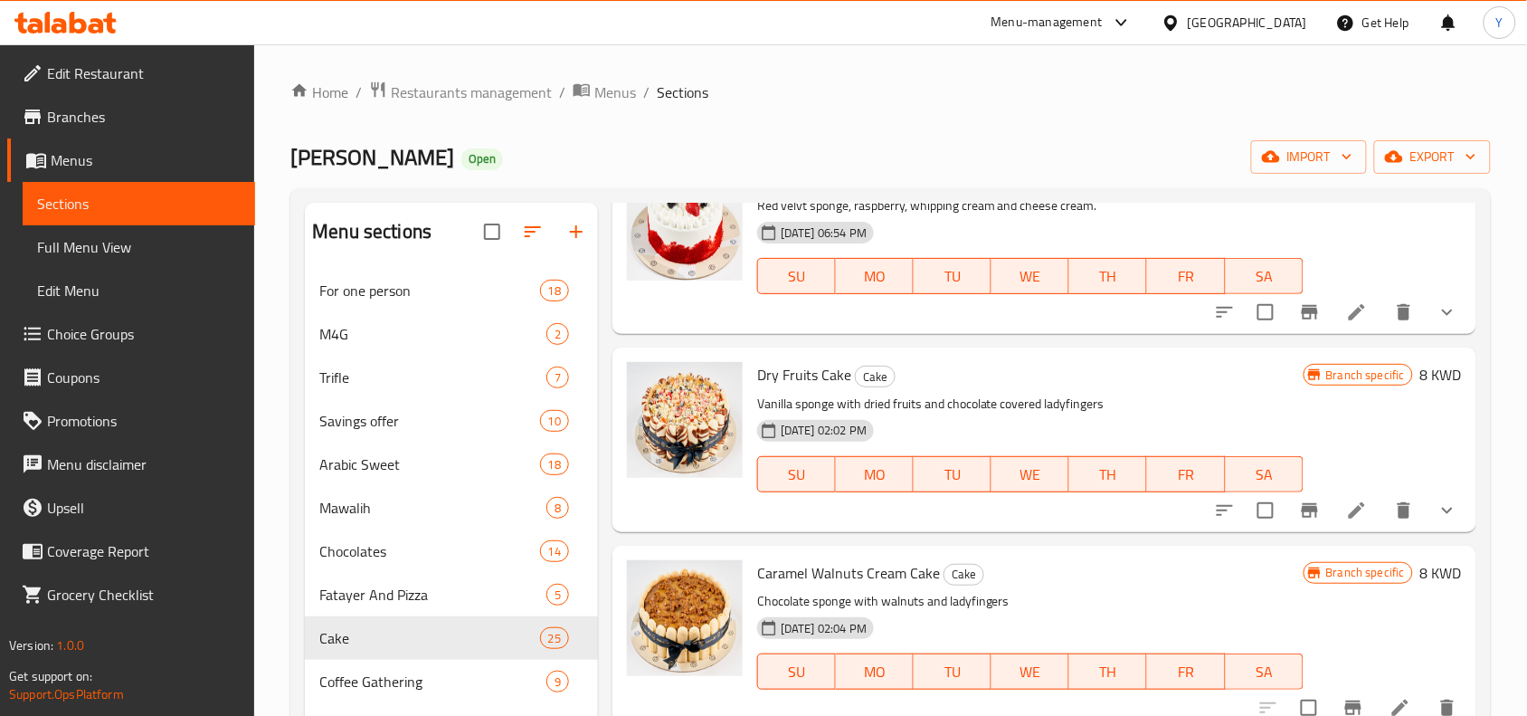
scroll to position [452, 0]
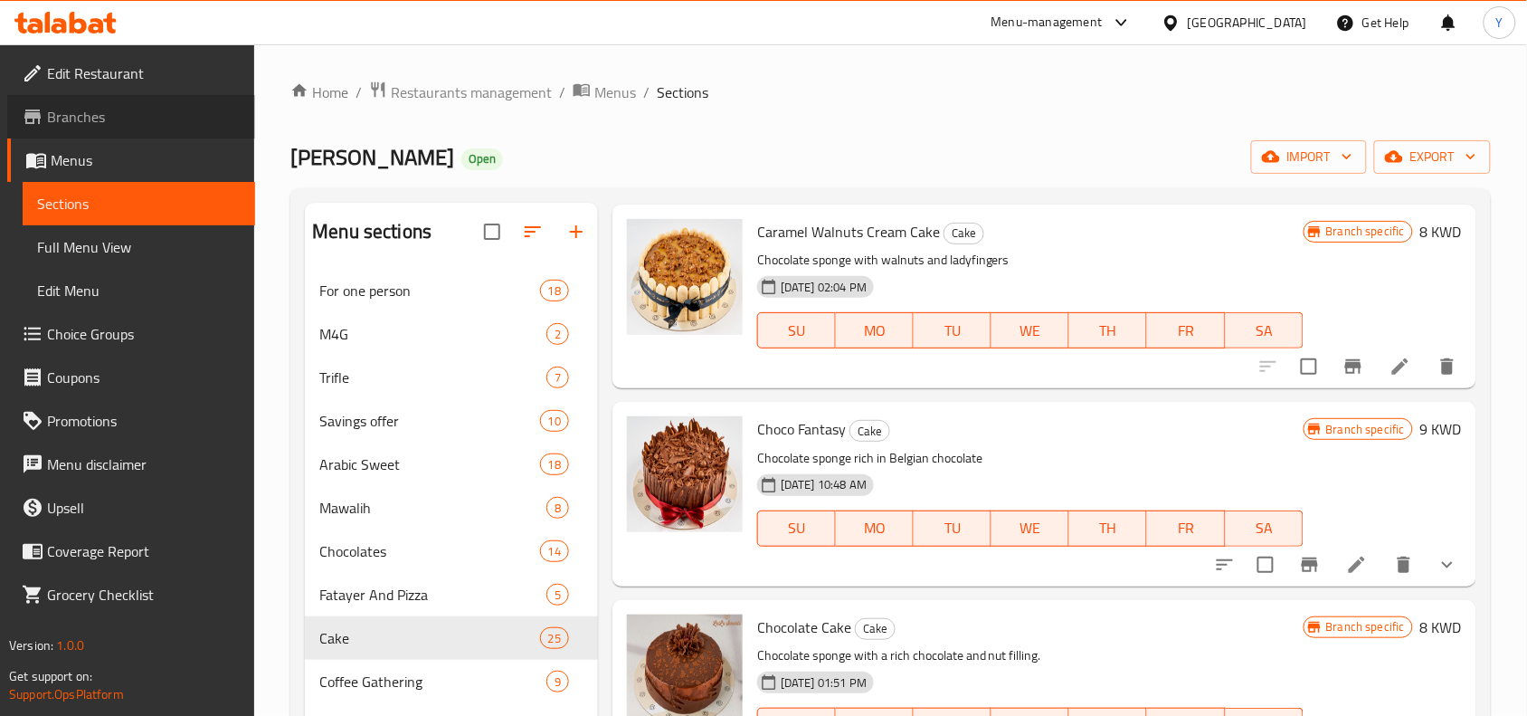
click at [97, 125] on span "Branches" at bounding box center [144, 117] width 194 height 22
